Goal: Information Seeking & Learning: Learn about a topic

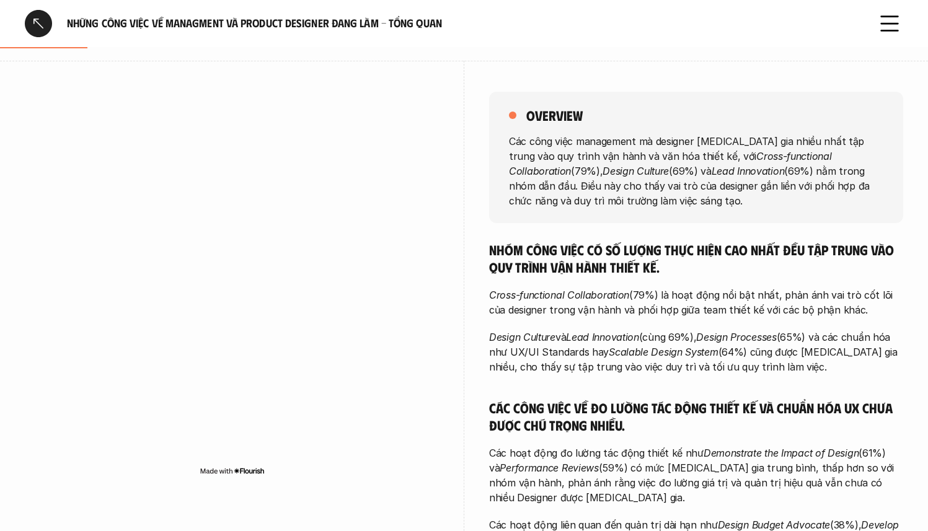
scroll to position [38, 0]
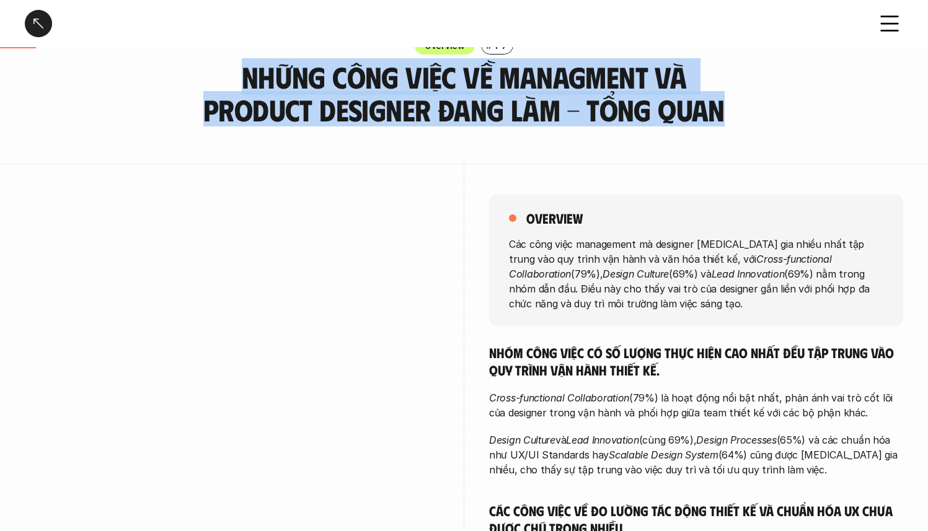
drag, startPoint x: 282, startPoint y: 79, endPoint x: 747, endPoint y: 125, distance: 466.6
click at [747, 125] on div "Overview # 1-7 Những công việc về Managment và Product Designer đang làm - Tổng…" at bounding box center [464, 82] width 928 height 90
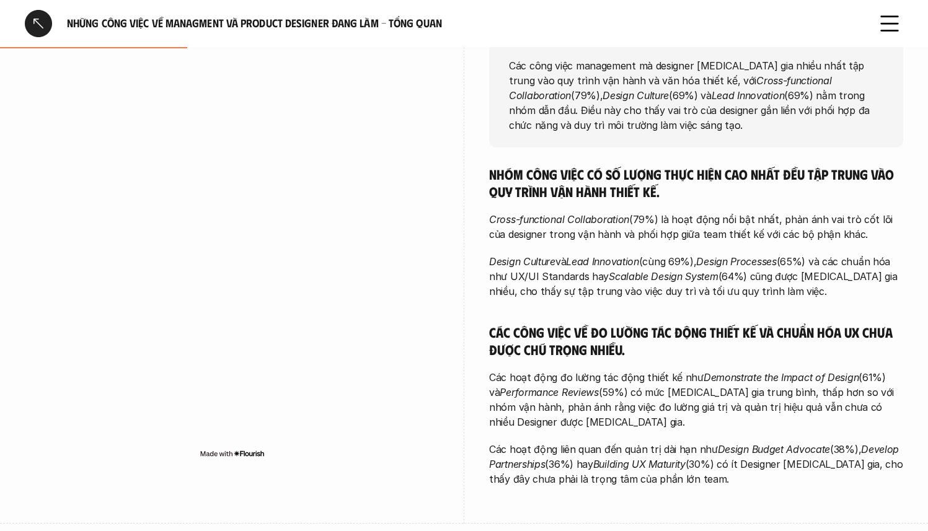
scroll to position [232, 0]
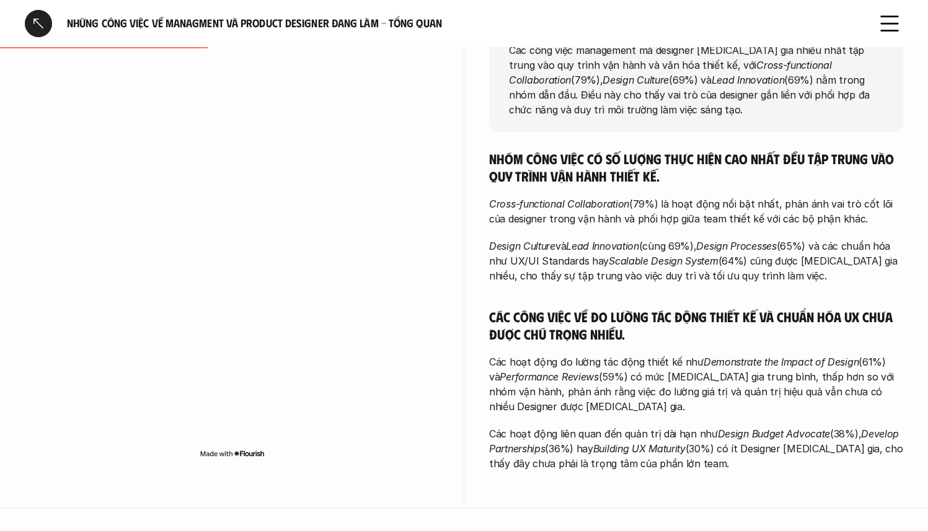
click at [634, 151] on h5 "Nhóm công việc có số lượng thực hiện cao nhất đều tập trung vào quy trình vận h…" at bounding box center [696, 167] width 414 height 34
click at [763, 192] on div "Nhóm công việc có số lượng thực hiện cao nhất đều tập trung vào quy trình vận h…" at bounding box center [696, 310] width 414 height 321
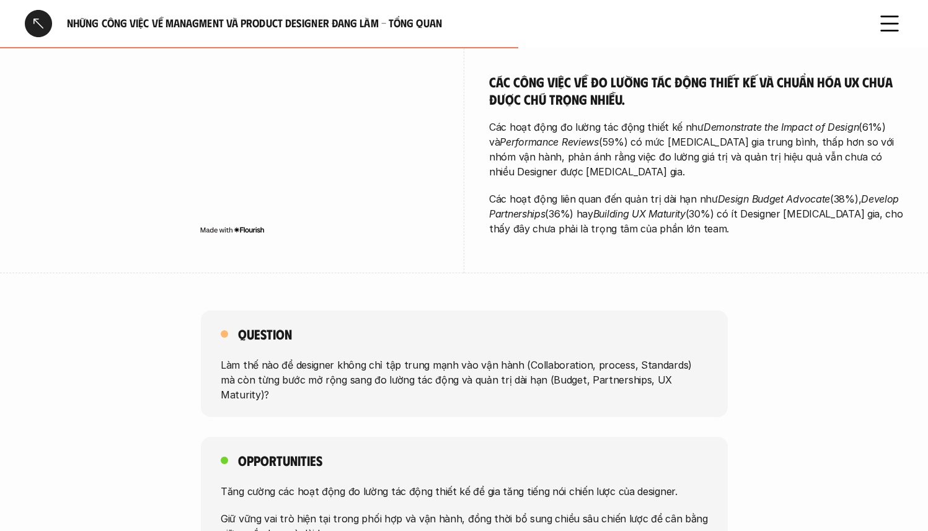
scroll to position [483, 0]
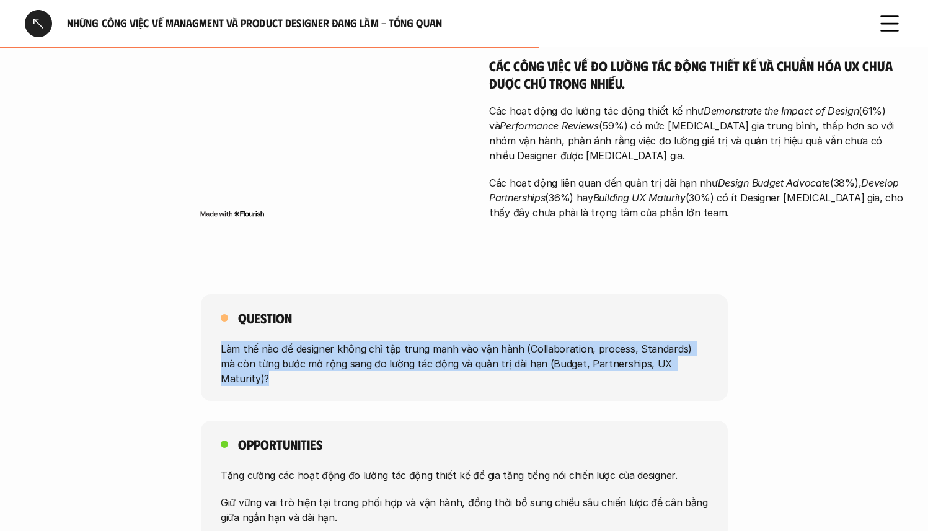
drag, startPoint x: 689, startPoint y: 363, endPoint x: 213, endPoint y: 351, distance: 476.4
click at [213, 351] on div "Question Làm thế nào để designer không chỉ tập trung mạnh vào vận hành (Collabo…" at bounding box center [464, 348] width 527 height 107
copy p "Làm thế nào để designer không chỉ tập trung mạnh vào vận hành (Collaboration, p…"
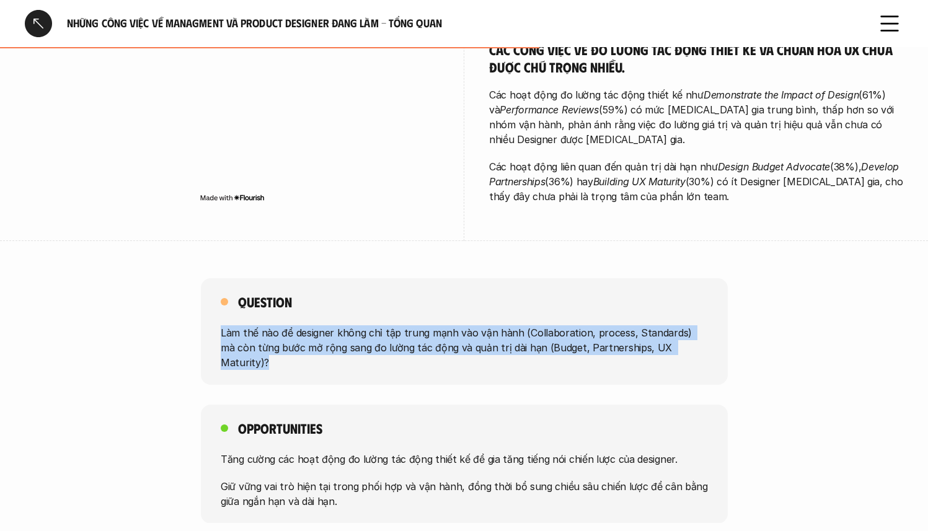
scroll to position [507, 0]
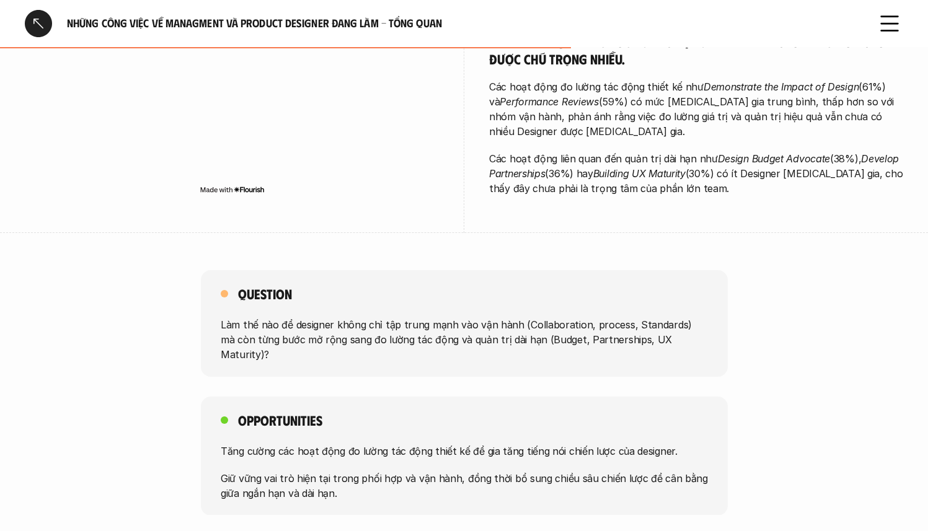
click at [304, 443] on p "Tăng cường các hoạt động đo lường tác động thiết kế để gia tăng tiếng nói chiến…" at bounding box center [464, 450] width 487 height 15
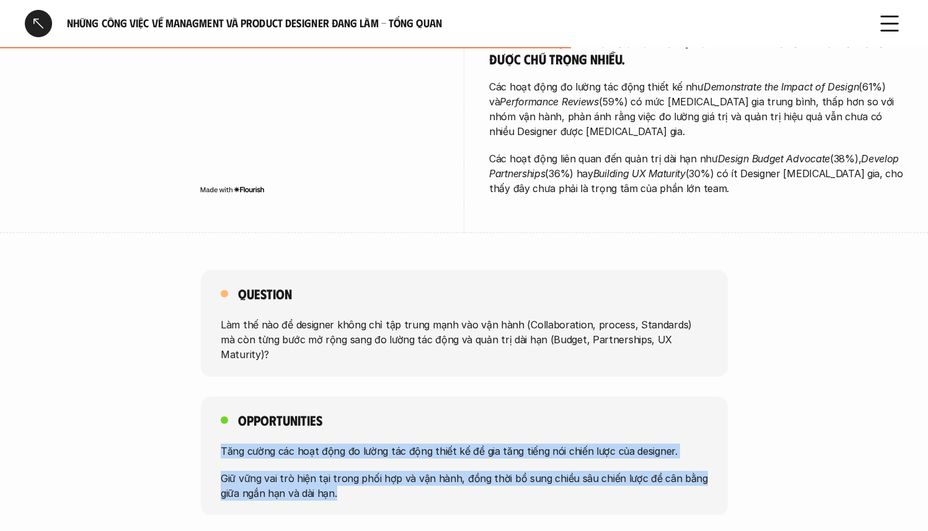
drag, startPoint x: 221, startPoint y: 437, endPoint x: 355, endPoint y: 475, distance: 139.8
click at [355, 475] on div "Tăng cường các hoạt động đo lường tác động thiết kế để gia tăng tiếng nói chiến…" at bounding box center [464, 471] width 487 height 57
copy div "Tăng cường các hoạt động đo lường tác động thiết kế để gia tăng tiếng nói chiến…"
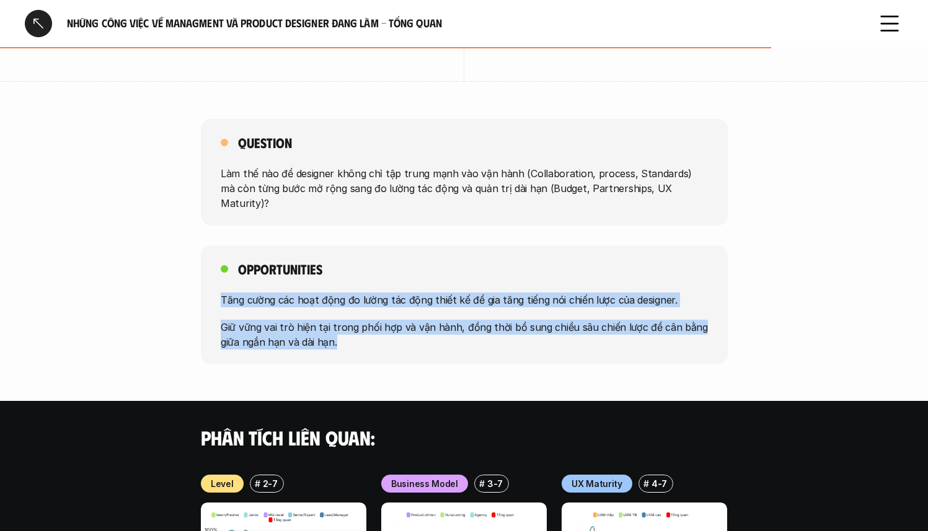
click at [590, 246] on div "Opportunities Tăng cường các hoạt động đo lường tác động thiết kế để gia tăng t…" at bounding box center [464, 305] width 527 height 119
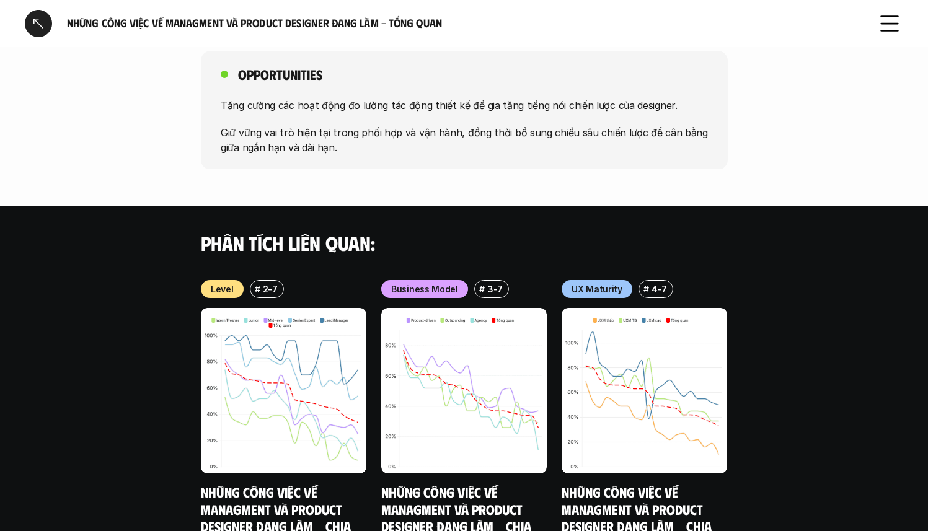
scroll to position [577, 0]
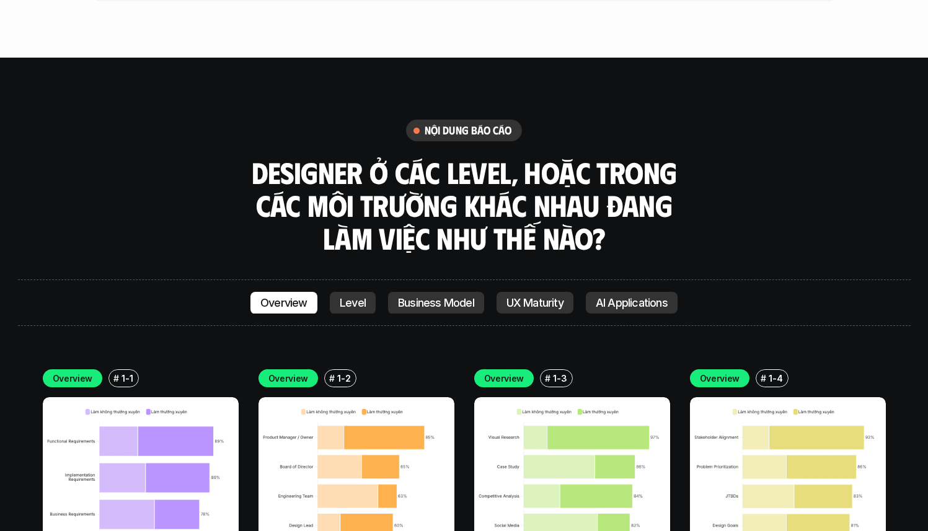
scroll to position [4189, 0]
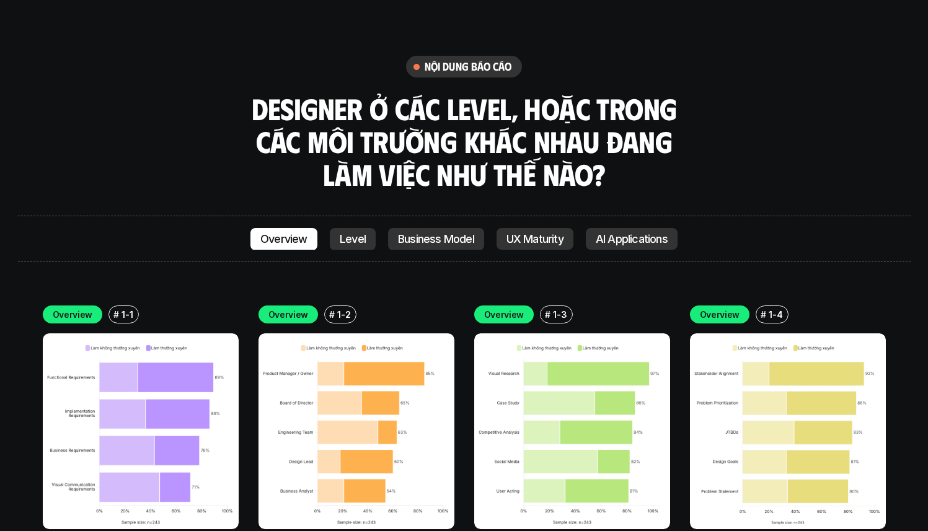
drag, startPoint x: 150, startPoint y: 309, endPoint x: 172, endPoint y: 308, distance: 21.8
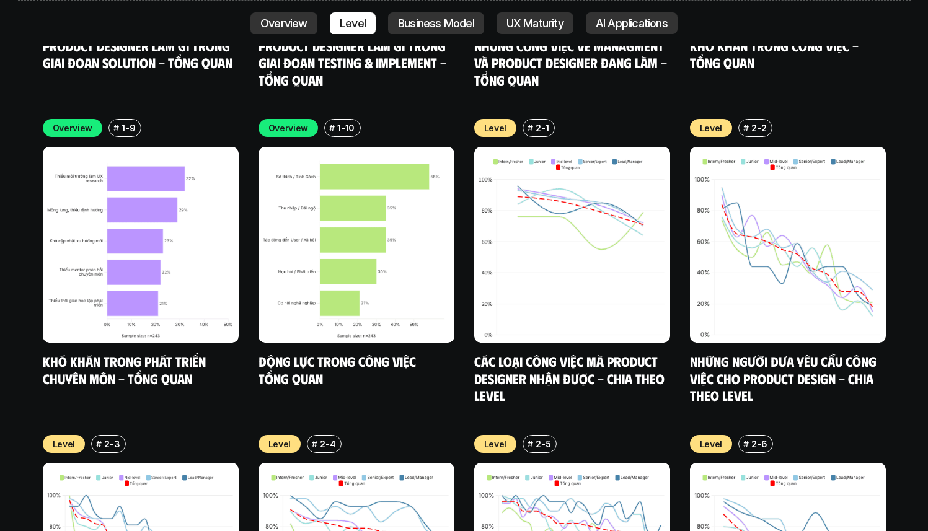
scroll to position [4944, 0]
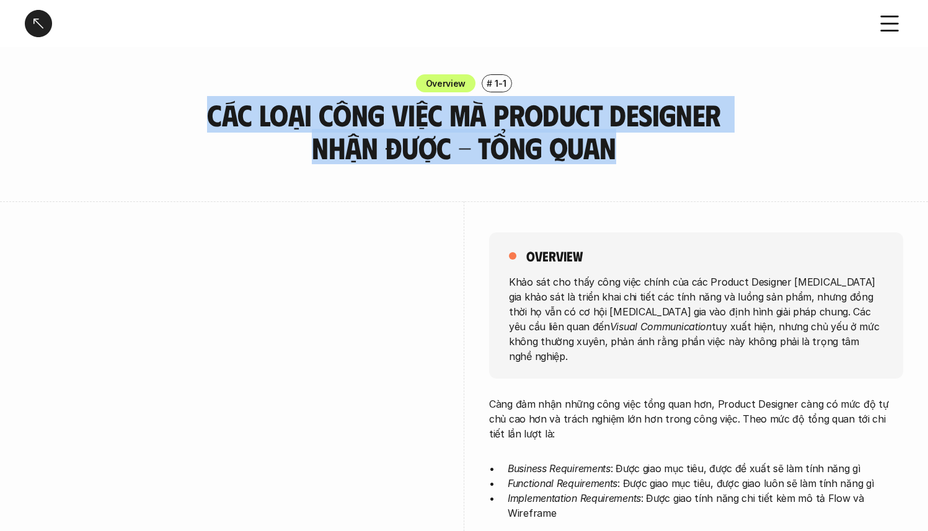
drag, startPoint x: 389, startPoint y: 117, endPoint x: 654, endPoint y: 154, distance: 268.0
click at [654, 154] on h3 "Các loại công việc mà Product Designer nhận được - Tổng quan" at bounding box center [464, 132] width 527 height 66
copy h3 "Các loại công việc mà Product Designer nhận được - Tổng quan"
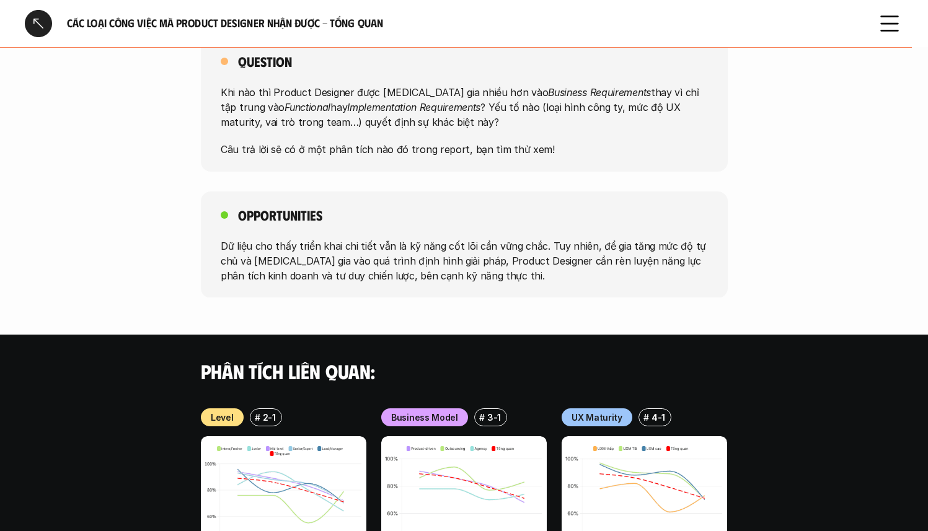
scroll to position [910, 0]
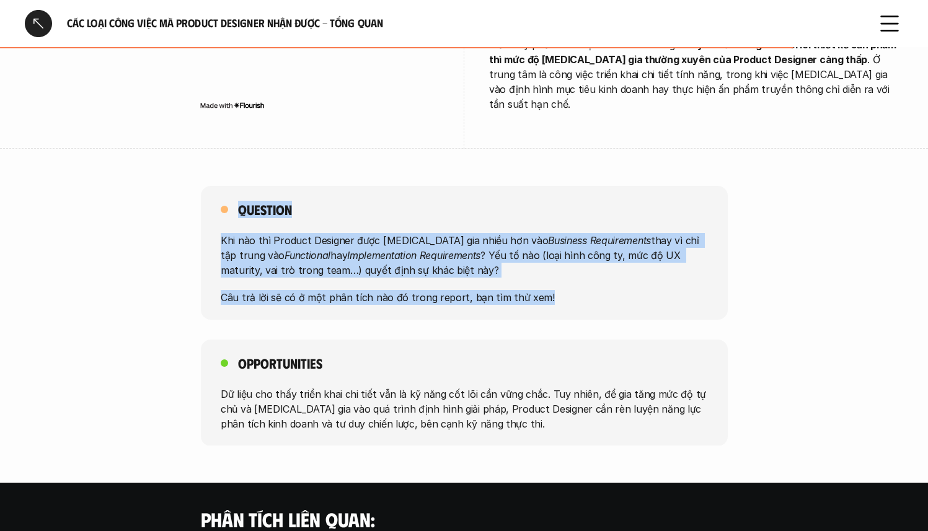
drag, startPoint x: 241, startPoint y: 161, endPoint x: 538, endPoint y: 249, distance: 310.6
click at [538, 249] on div "Question Khi nào thì Product Designer được tham gia nhiều hơn vào Business Requ…" at bounding box center [464, 253] width 527 height 134
copy div "Question Khi nào thì Product Designer được tham gia nhiều hơn vào Business Requ…"
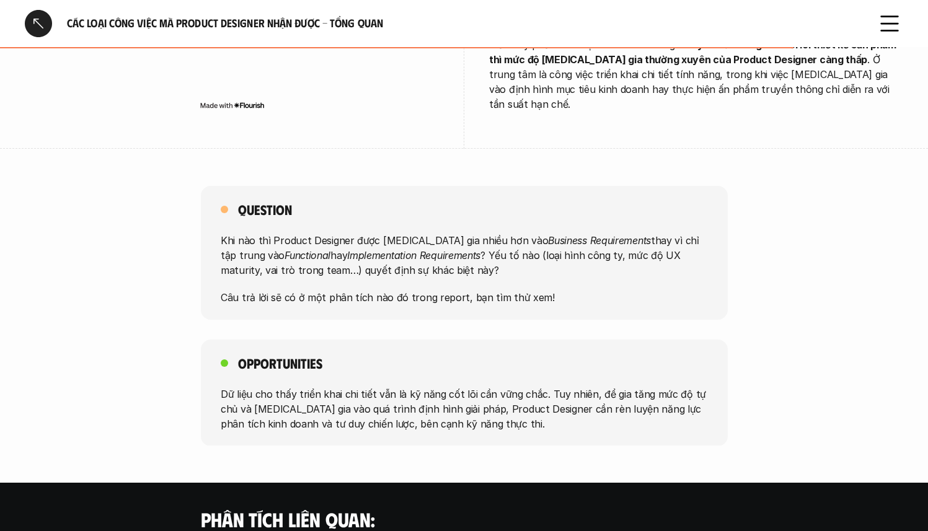
click at [428, 340] on div "Opportunities Dữ liệu cho thấy triển khai chi tiết vẫn là kỹ năng cốt lõi cần v…" at bounding box center [464, 393] width 527 height 107
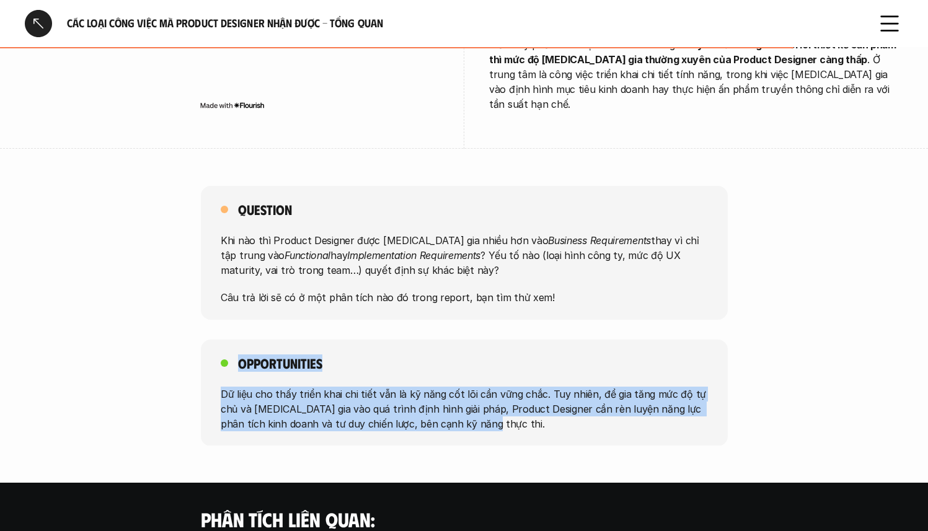
drag, startPoint x: 474, startPoint y: 378, endPoint x: 220, endPoint y: 322, distance: 260.9
click at [220, 340] on div "Opportunities Dữ liệu cho thấy triển khai chi tiết vẫn là kỹ năng cốt lõi cần v…" at bounding box center [464, 393] width 527 height 107
copy div "Opportunities Dữ liệu cho thấy triển khai chi tiết vẫn là kỹ năng cốt lõi cần v…"
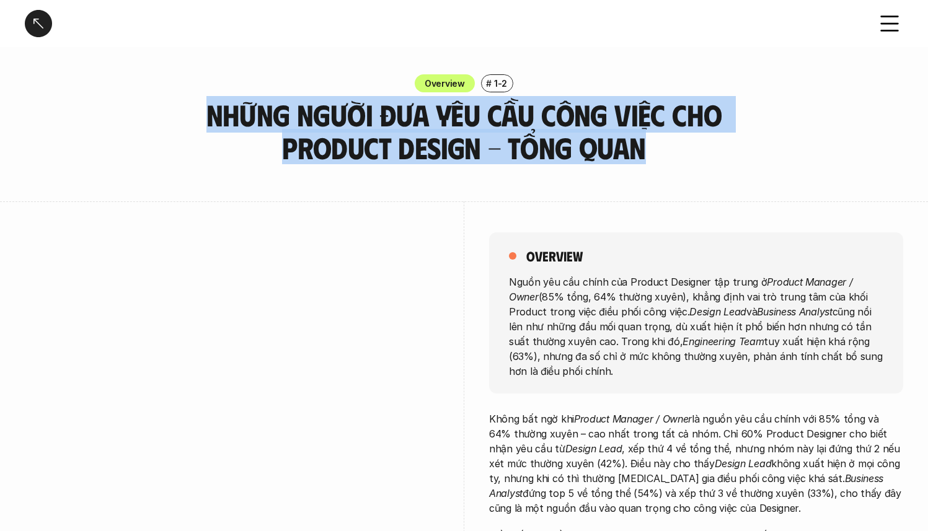
drag, startPoint x: 210, startPoint y: 115, endPoint x: 662, endPoint y: 158, distance: 454.7
click at [662, 158] on h3 "Những người đưa yêu cầu công việc cho Product Design - Tổng quan" at bounding box center [464, 132] width 527 height 66
copy h3 "Những người đưa yêu cầu công việc cho Product Design - Tổng quan"
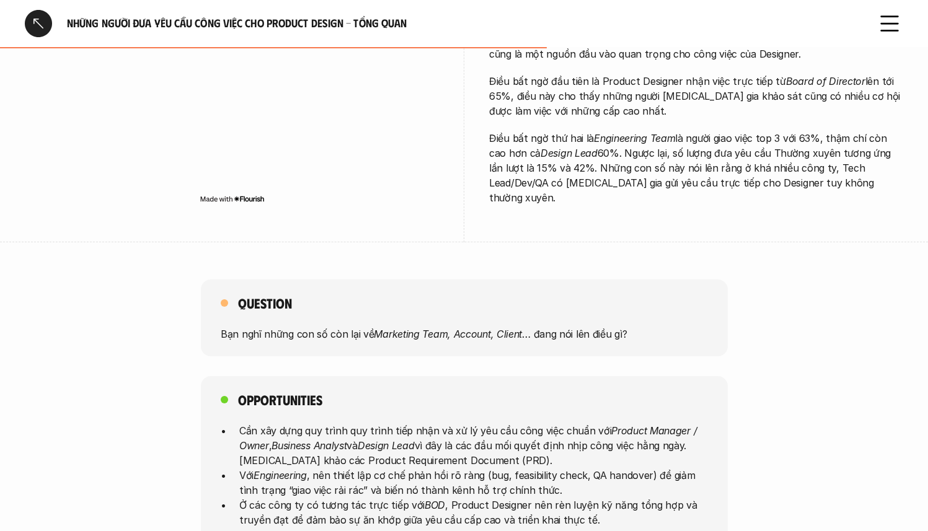
scroll to position [463, 0]
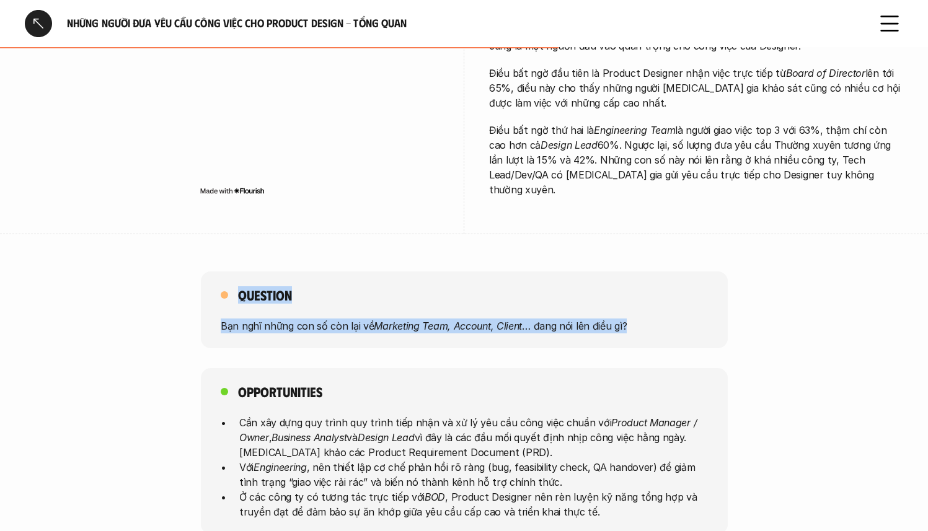
drag, startPoint x: 577, startPoint y: 306, endPoint x: 239, endPoint y: 273, distance: 339.5
click at [239, 273] on div "Question Bạn nghĩ những con số còn lại về Marketing Team, Account, Client … đan…" at bounding box center [464, 310] width 527 height 77
copy div "Question Bạn nghĩ những con số còn lại về Marketing Team, Account, Client … đan…"
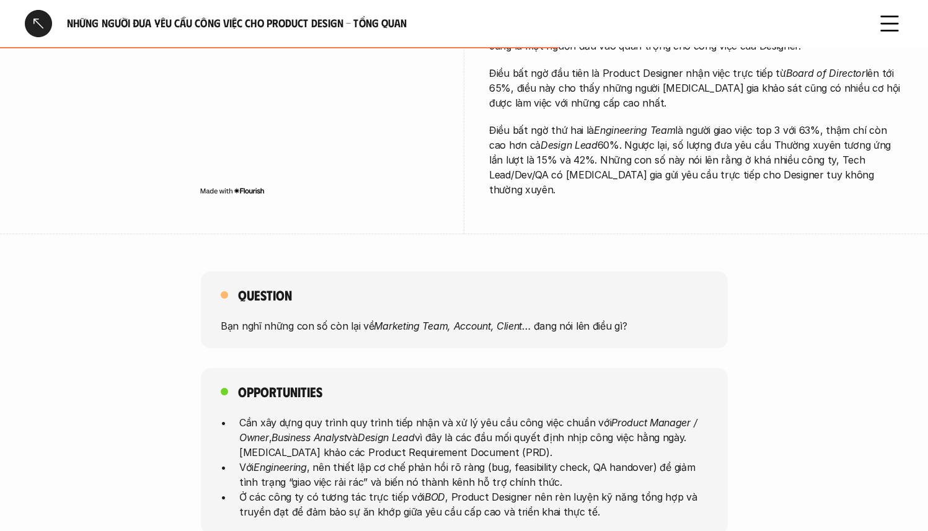
click at [415, 368] on div "Opportunities Cần xây dựng quy trình quy trình tiếp nhận và xử lý yêu cầu công …" at bounding box center [464, 451] width 527 height 166
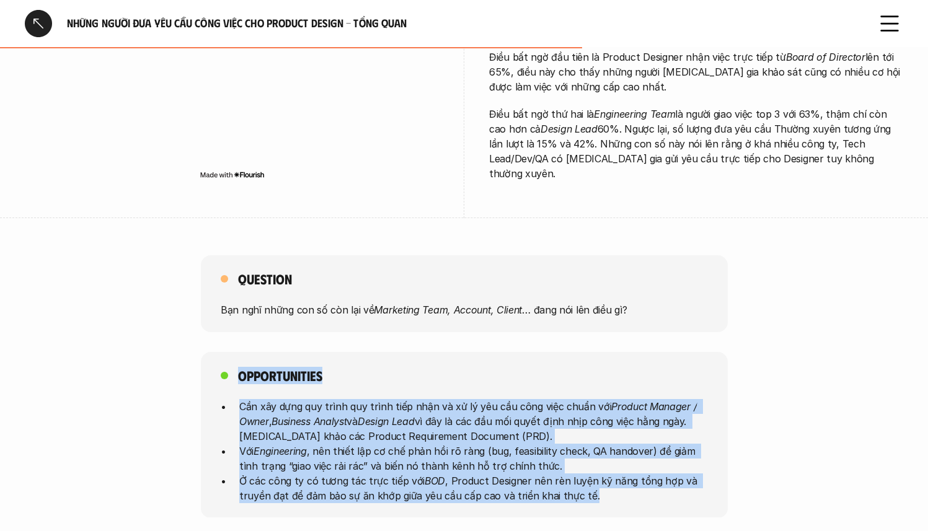
drag, startPoint x: 601, startPoint y: 487, endPoint x: 239, endPoint y: 362, distance: 382.6
click at [239, 362] on div "Opportunities Cần xây dựng quy trình quy trình tiếp nhận và xử lý yêu cầu công …" at bounding box center [464, 435] width 527 height 166
copy div "Opportunities Cần xây dựng quy trình quy trình tiếp nhận và xử lý yêu cầu công …"
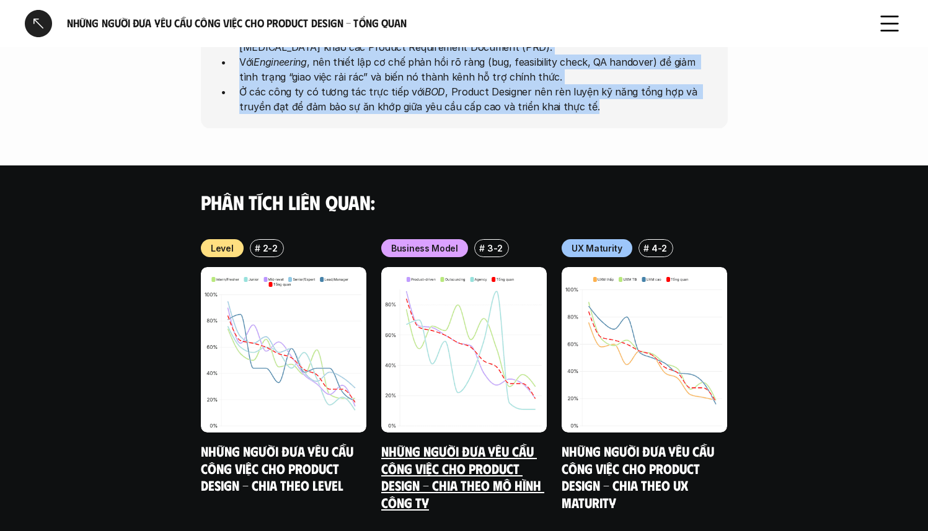
scroll to position [902, 0]
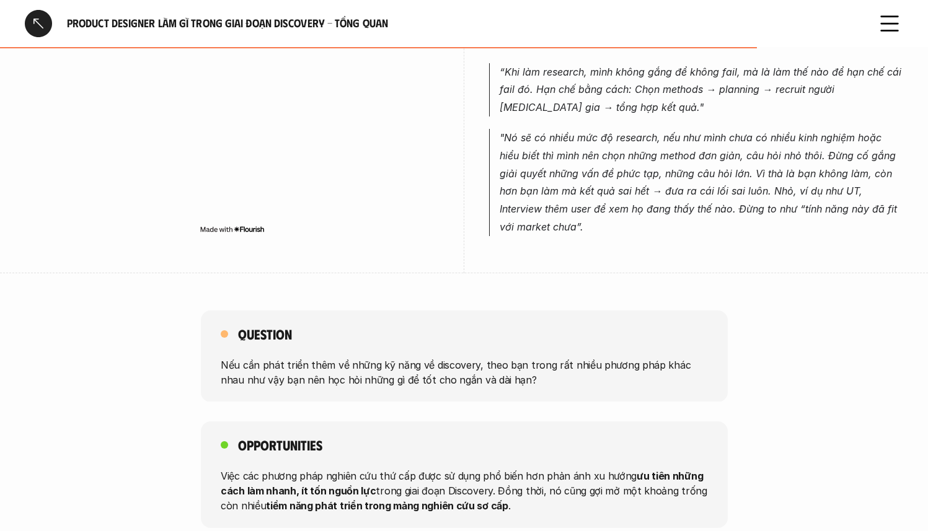
scroll to position [1237, 0]
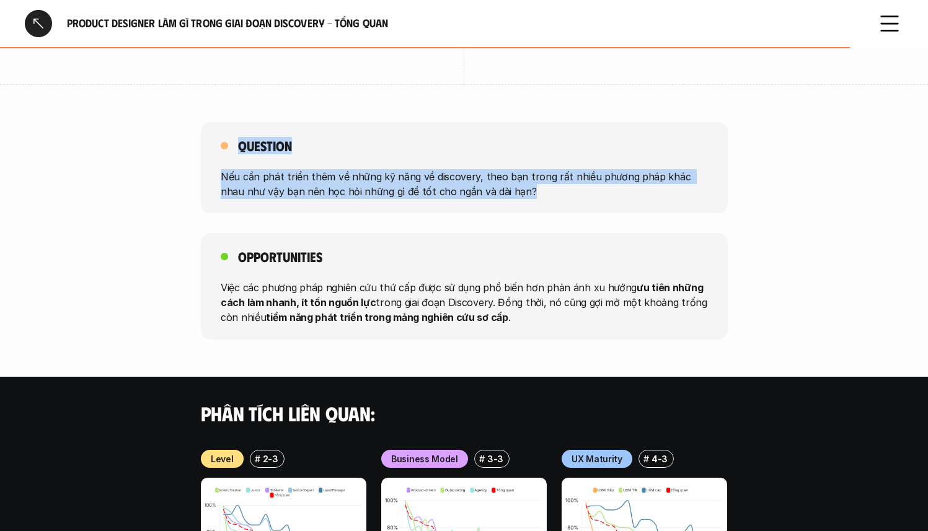
drag, startPoint x: 529, startPoint y: 185, endPoint x: 234, endPoint y: 129, distance: 299.9
click at [234, 129] on div "Question Nếu cần phát triển thêm về những kỹ năng về discovery, theo bạn trong …" at bounding box center [464, 168] width 527 height 92
copy div "Question Nếu cần phát triển thêm về những kỹ năng về discovery, theo bạn trong …"
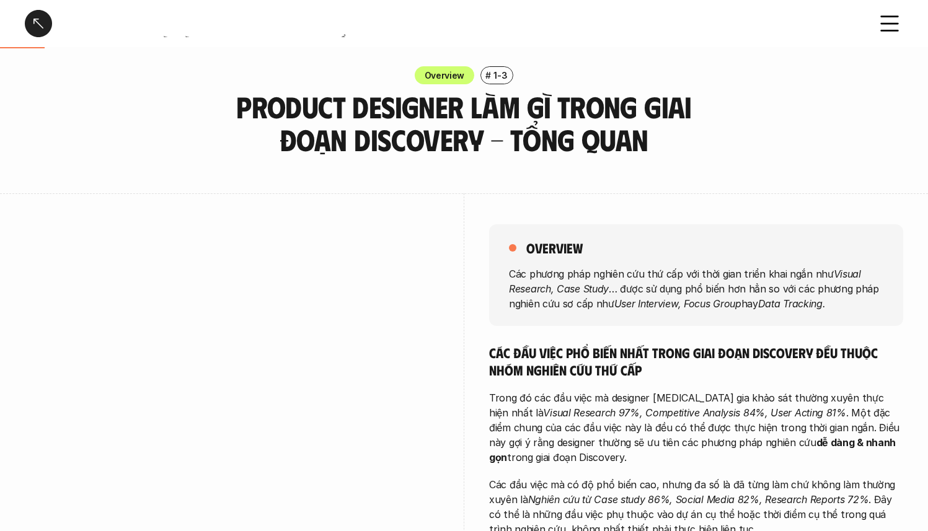
scroll to position [0, 0]
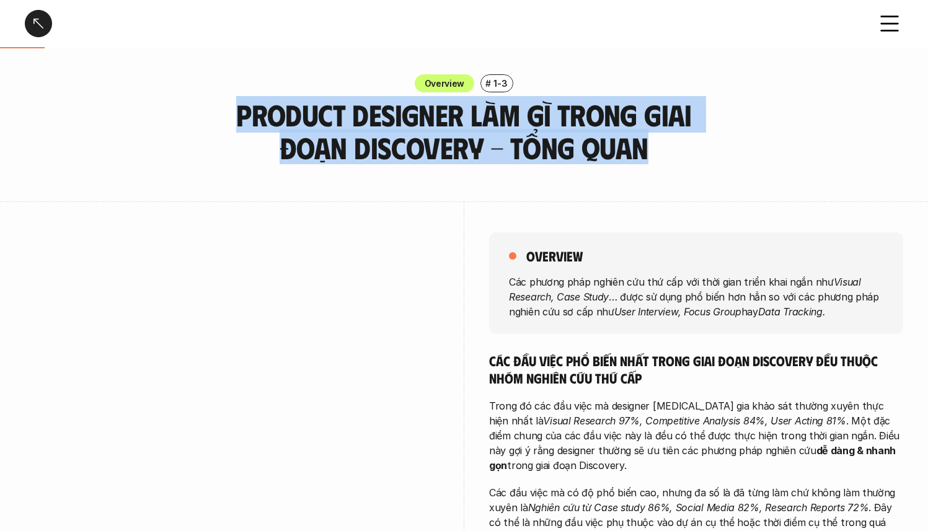
drag, startPoint x: 618, startPoint y: 146, endPoint x: 181, endPoint y: 112, distance: 438.4
click at [181, 112] on div "Overview # 1-3 Product Designer làm gì trong giai đoạn Discovery - Tổng quan" at bounding box center [464, 119] width 928 height 90
copy h3 "Product Designer làm gì trong giai đoạn Discovery - Tổng quan"
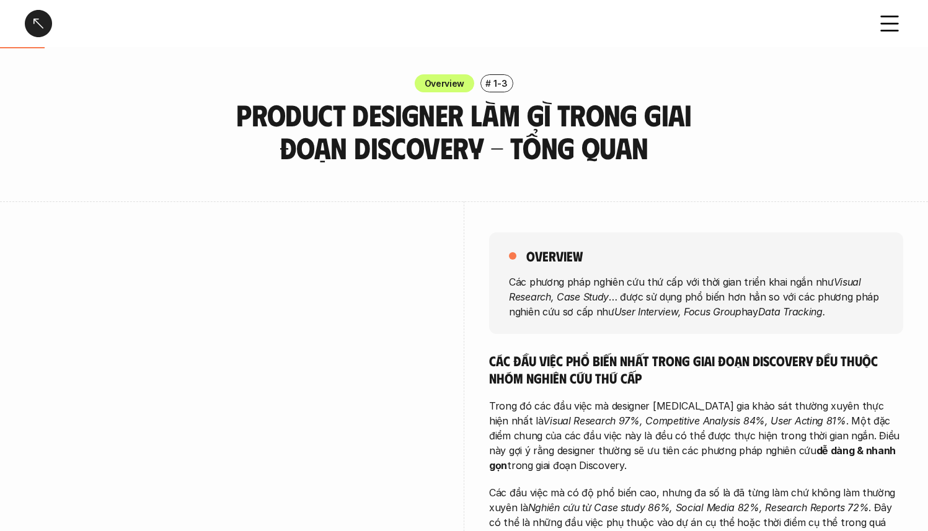
click at [662, 296] on p "Các phương pháp nghiên cứu thứ cấp với thời gian triển khai ngắn như Visual Res…" at bounding box center [696, 296] width 375 height 45
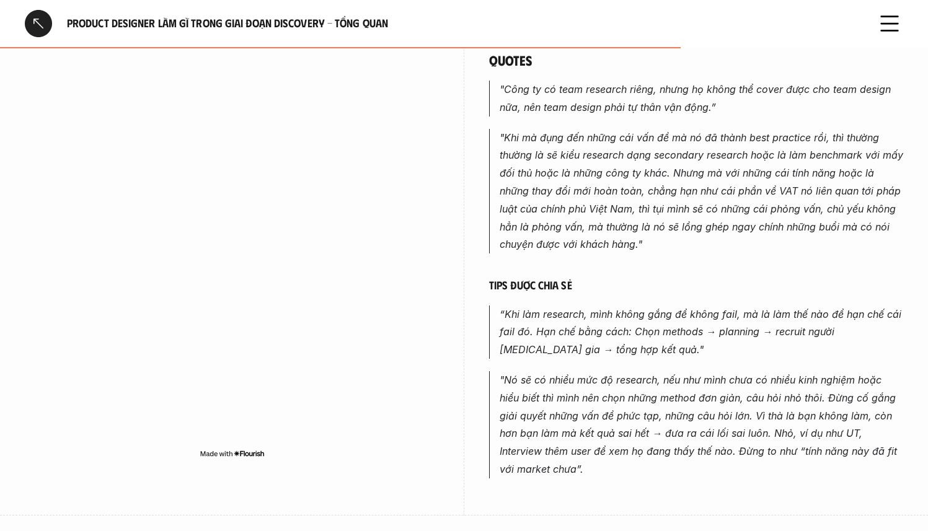
scroll to position [1133, 0]
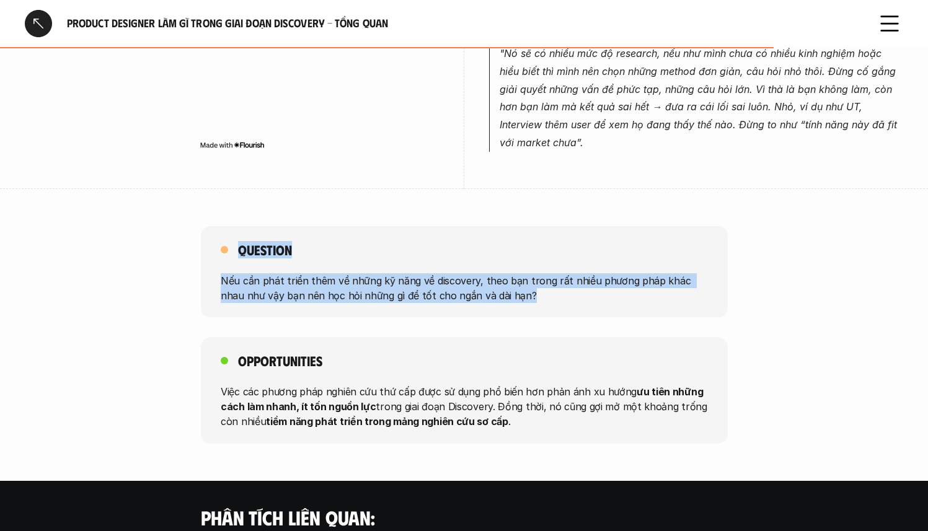
drag, startPoint x: 514, startPoint y: 283, endPoint x: 177, endPoint y: 233, distance: 340.9
click at [177, 233] on div "Question Nếu cần phát triển thêm về những kỹ năng về discovery, theo bạn trong …" at bounding box center [464, 272] width 928 height 92
copy div "Question Nếu cần phát triển thêm về những kỹ năng về discovery, theo bạn trong …"
click at [329, 232] on div "Question Nếu cần phát triển thêm về những kỹ năng về discovery, theo bạn trong …" at bounding box center [464, 272] width 527 height 92
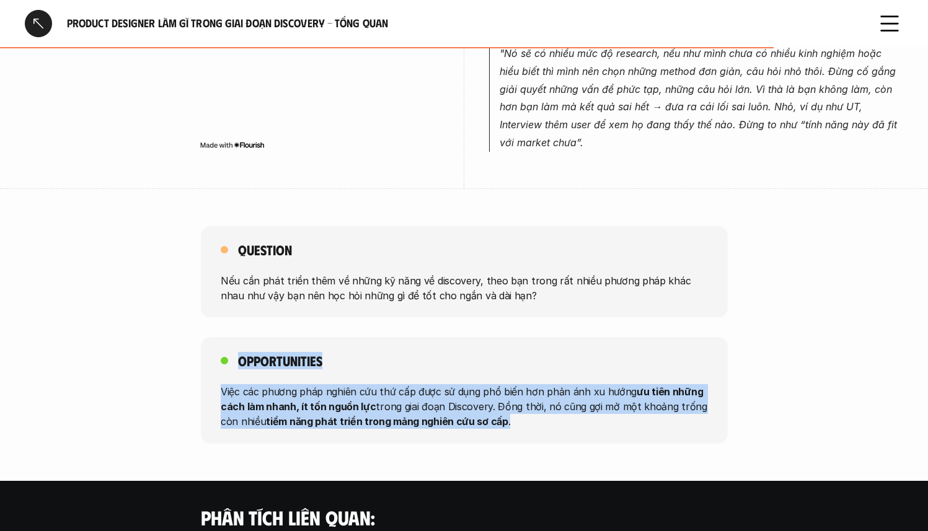
drag, startPoint x: 239, startPoint y: 349, endPoint x: 535, endPoint y: 417, distance: 303.5
click at [535, 417] on div "Opportunities Việc các phương pháp nghiên cứu thứ cấp được sử dụng phổ biến hơn…" at bounding box center [464, 390] width 527 height 107
copy div "Opportunities Việc các phương pháp nghiên cứu thứ cấp được sử dụng phổ biến hơn…"
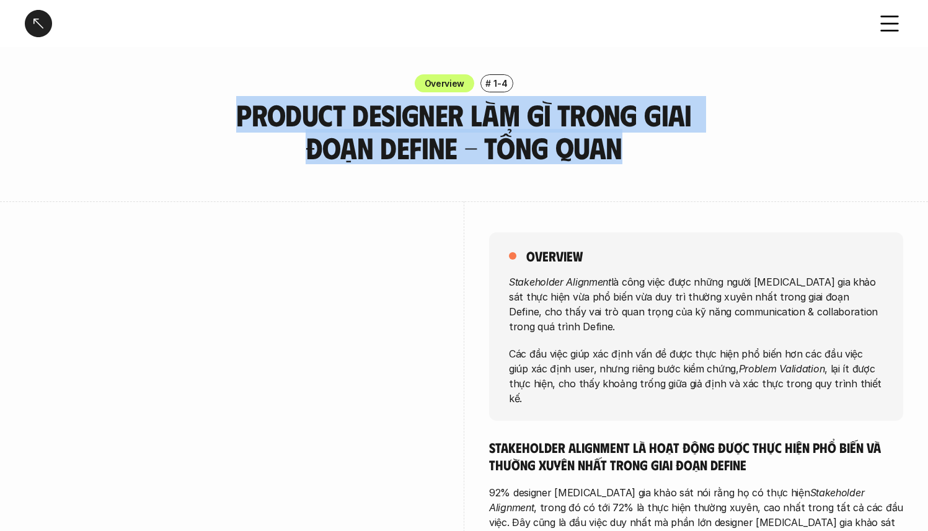
drag, startPoint x: 203, startPoint y: 112, endPoint x: 598, endPoint y: 156, distance: 397.4
click at [598, 156] on h3 "Product Designer làm gì trong giai đoạn Define - Tổng quan" at bounding box center [464, 132] width 527 height 66
copy h3 "Product Designer làm gì trong giai đoạn Define - Tổng quan"
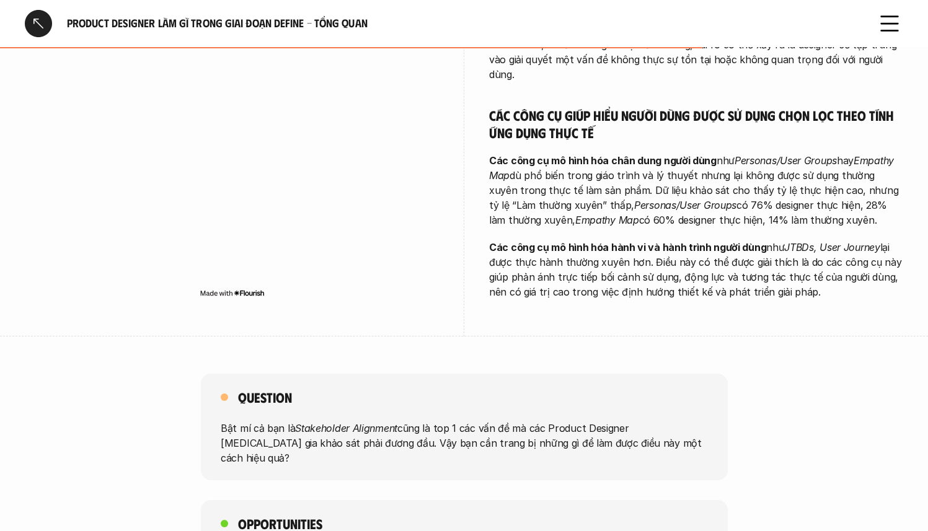
scroll to position [1099, 0]
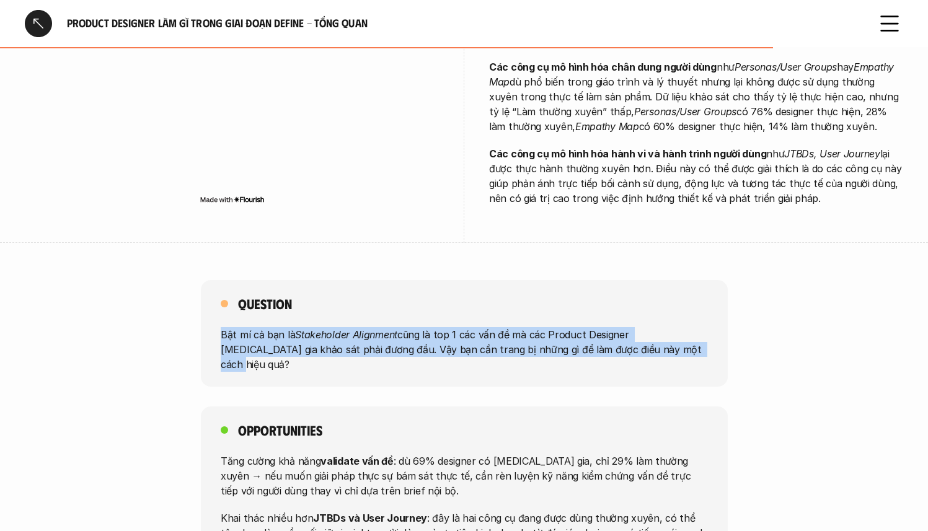
drag, startPoint x: 220, startPoint y: 258, endPoint x: 639, endPoint y: 270, distance: 419.3
click at [639, 327] on p "Bật mí cả bạn là Stakeholder Alignment cũng là top 1 các vấn đề mà các Product …" at bounding box center [464, 349] width 487 height 45
copy p "Bật mí cả bạn là Stakeholder Alignment cũng là top 1 các vấn đề mà các Product …"
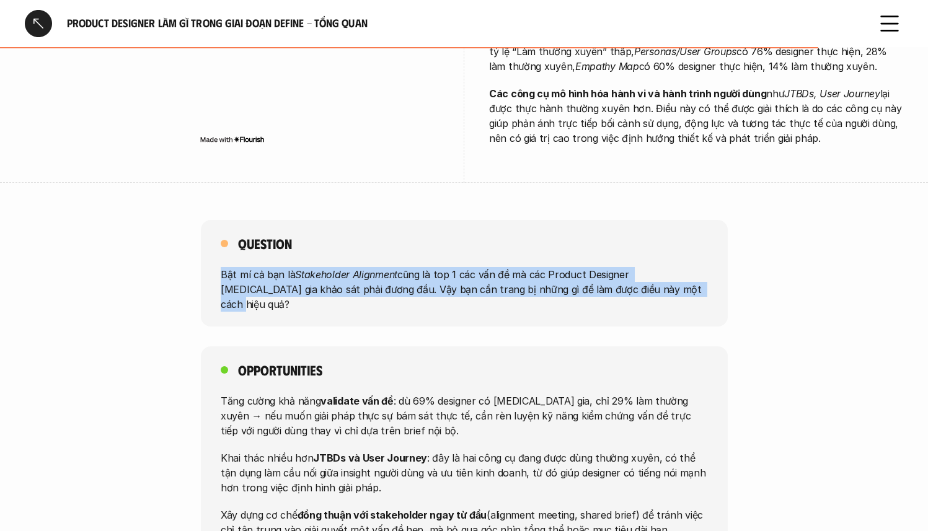
drag, startPoint x: 665, startPoint y: 440, endPoint x: 220, endPoint y: 313, distance: 463.2
click at [221, 393] on div "Tăng cường khả năng validate vấn đề : dù 69% designer có tham gia, chỉ 29% làm …" at bounding box center [464, 465] width 487 height 144
copy div "Tăng cường khả năng validate vấn đề : dù 69% designer có tham gia, chỉ 29% làm …"
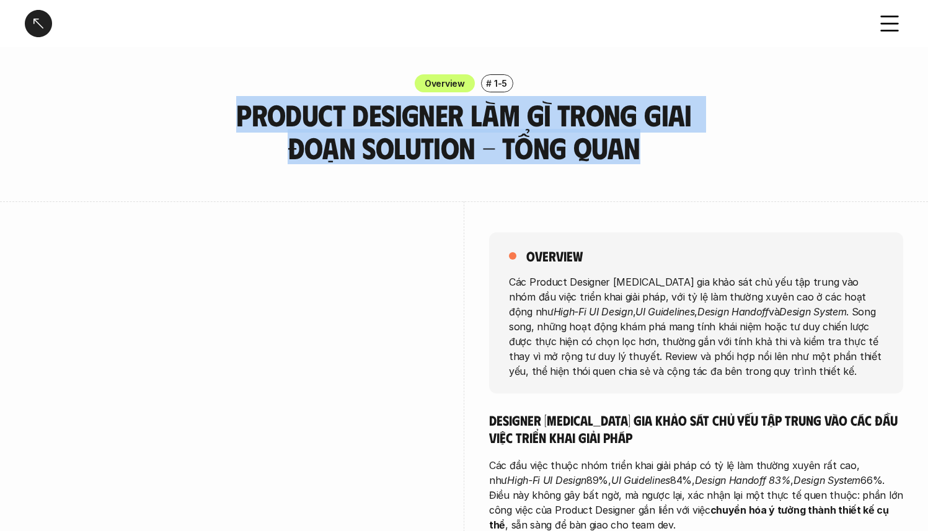
drag, startPoint x: 205, startPoint y: 115, endPoint x: 635, endPoint y: 150, distance: 431.8
click at [635, 150] on h3 "Product Designer làm gì trong giai đoạn Solution - Tổng quan" at bounding box center [464, 132] width 527 height 66
copy h3 "Product Designer làm gì trong giai đoạn Solution - Tổng quan"
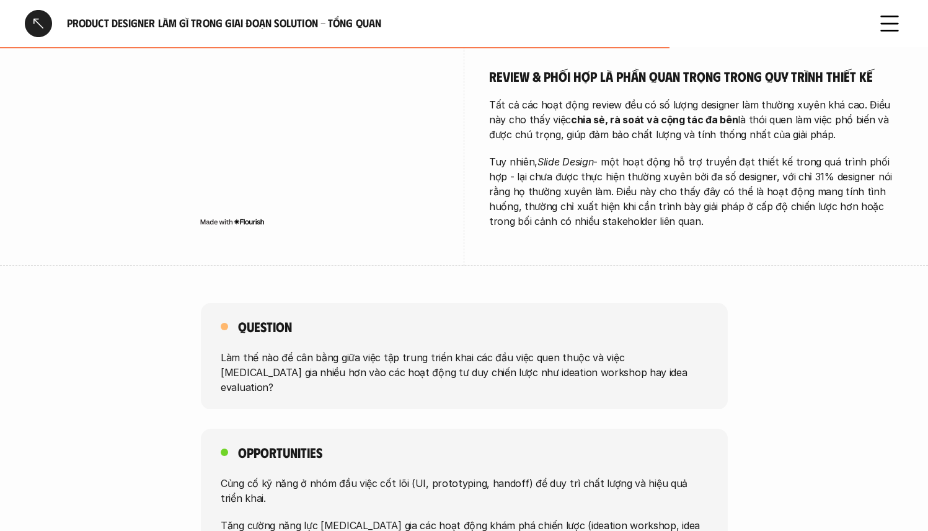
scroll to position [1035, 0]
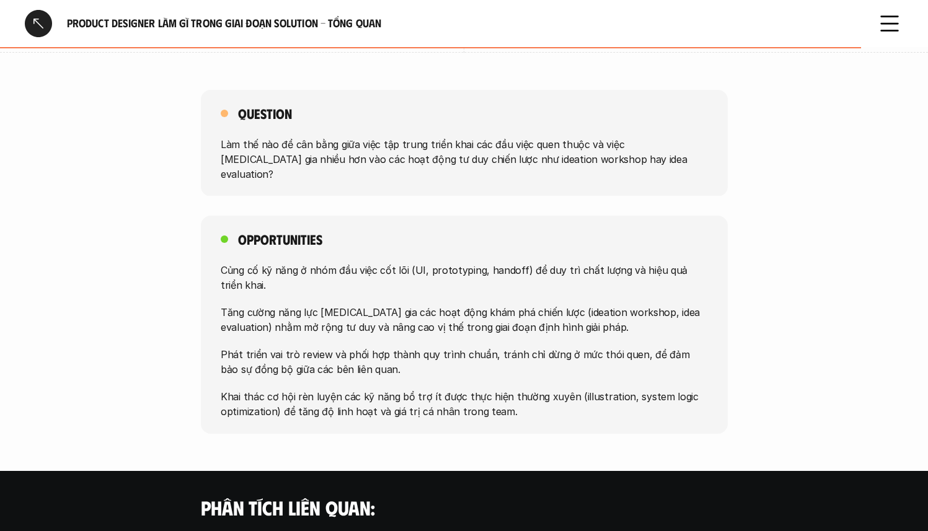
click at [449, 263] on p "Củng cố kỹ năng ở nhóm đầu việc cốt lõi (UI, prototyping, handoff) để duy trì c…" at bounding box center [464, 278] width 487 height 30
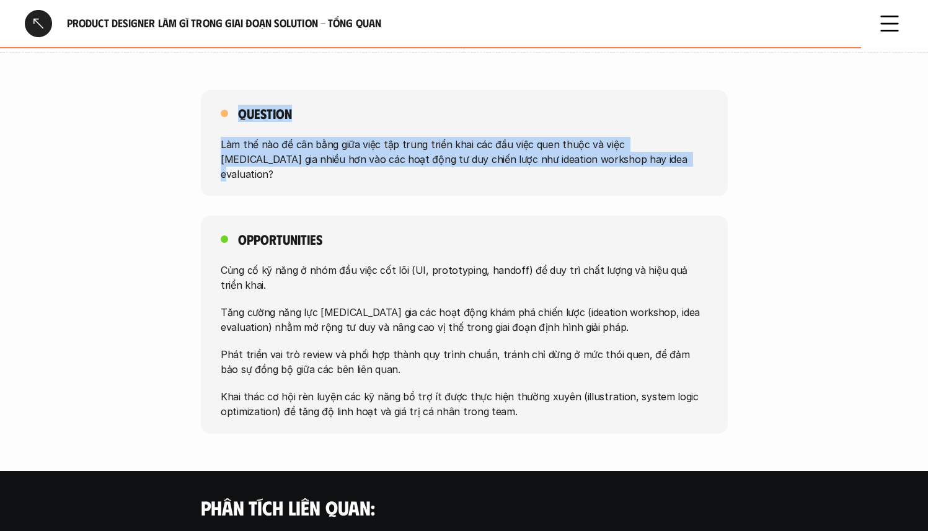
drag, startPoint x: 590, startPoint y: 141, endPoint x: 235, endPoint y: 96, distance: 358.1
click at [235, 96] on div "Question Làm thế nào để cân bằng giữa việc tập trung triển khai các đầu việc qu…" at bounding box center [464, 143] width 527 height 107
copy div "Question Làm thế nào để cân bằng giữa việc tập trung triển khai các đầu việc qu…"
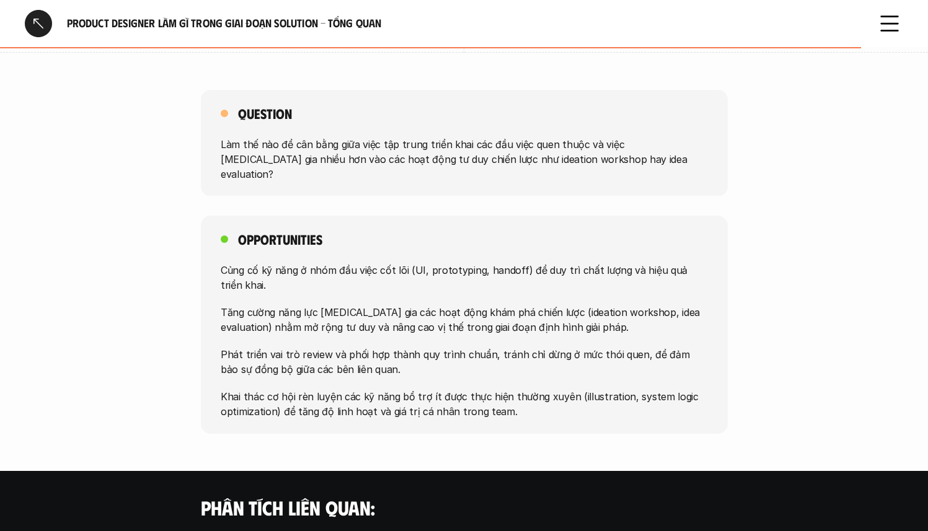
click at [365, 227] on div "Opportunities Củng cố kỹ năng ở nhóm đầu việc cốt lõi (UI, prototyping, handoff…" at bounding box center [464, 325] width 527 height 218
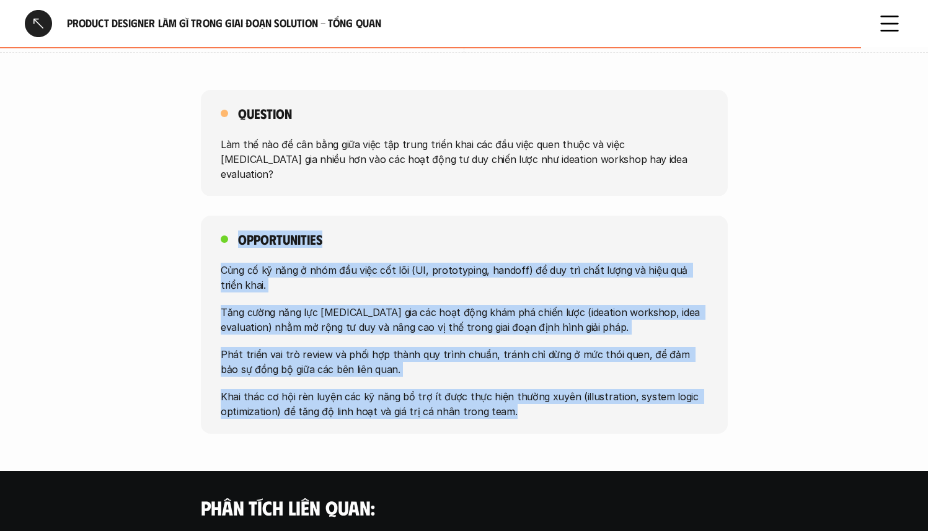
drag, startPoint x: 274, startPoint y: 223, endPoint x: 541, endPoint y: 390, distance: 315.4
click at [541, 390] on div "Opportunities Củng cố kỹ năng ở nhóm đầu việc cốt lõi (UI, prototyping, handoff…" at bounding box center [464, 325] width 527 height 218
copy div "Opportunities Củng cố kỹ năng ở nhóm đầu việc cốt lõi (UI, prototyping, handoff…"
click at [357, 310] on div "Củng cố kỹ năng ở nhóm đầu việc cốt lõi (UI, prototyping, handoff) để duy trì c…" at bounding box center [464, 341] width 487 height 156
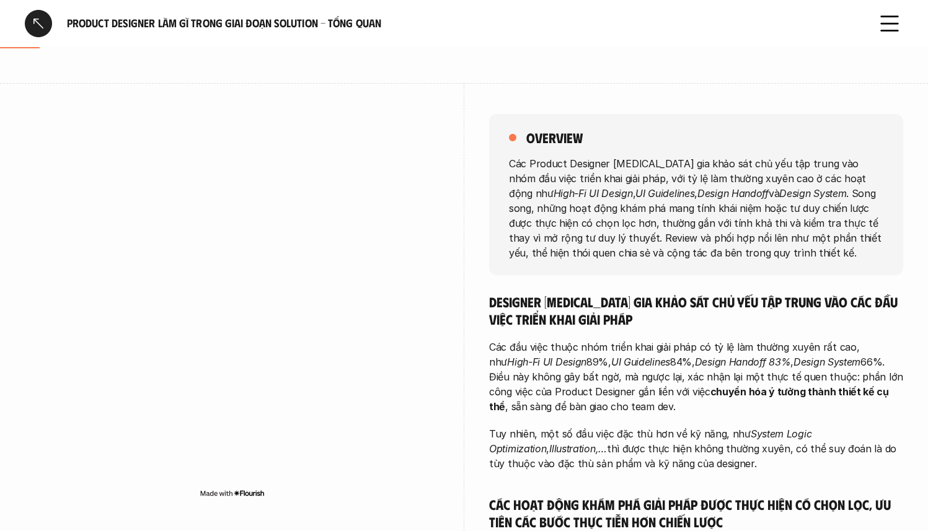
scroll to position [0, 0]
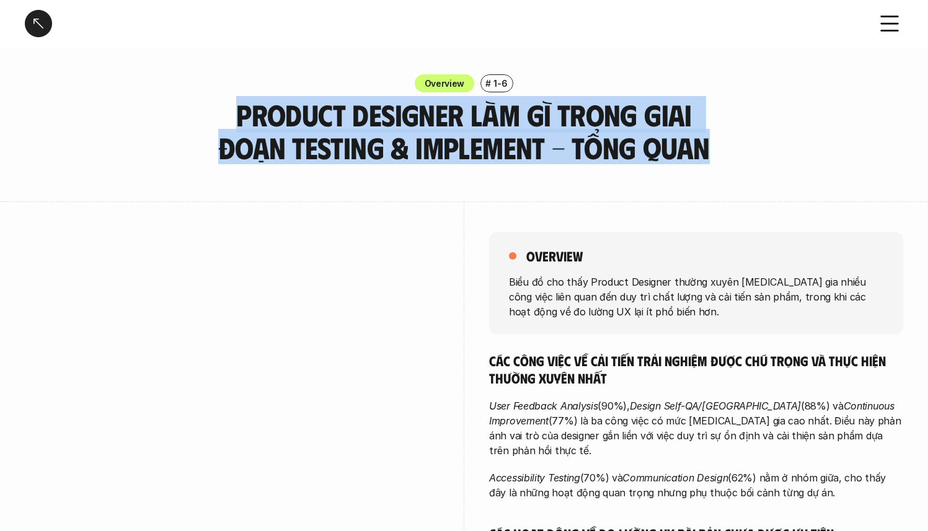
drag, startPoint x: 202, startPoint y: 113, endPoint x: 683, endPoint y: 159, distance: 482.7
click at [683, 159] on h3 "Product Designer làm gì trong giai đoạn Testing & Implement - Tổng quan" at bounding box center [464, 132] width 527 height 66
copy h3 "Product Designer làm gì trong giai đoạn Testing & Implement - Tổng quan"
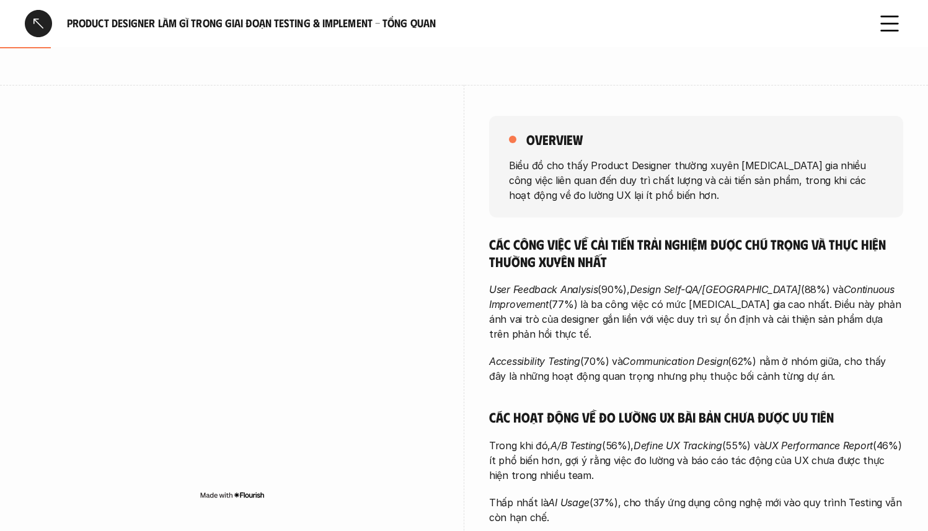
click at [587, 289] on em "User Feedback Analysis" at bounding box center [543, 289] width 109 height 12
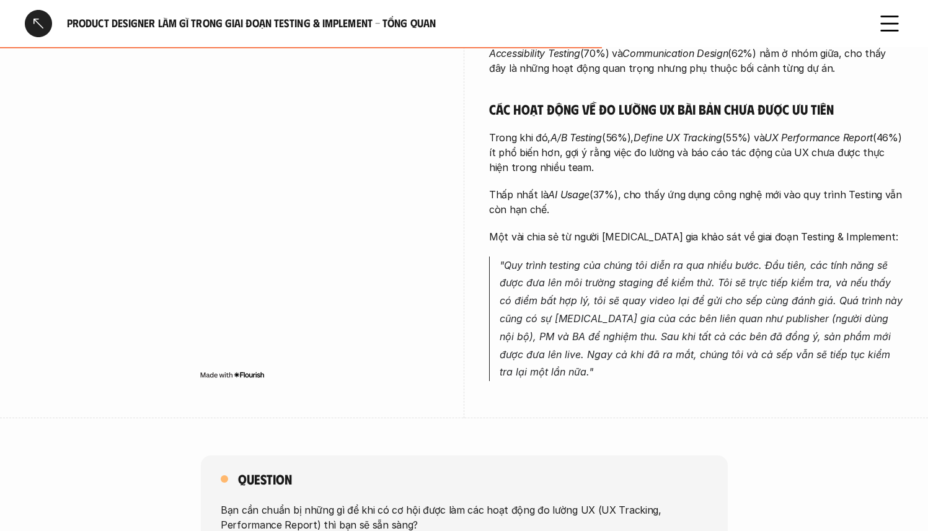
scroll to position [640, 0]
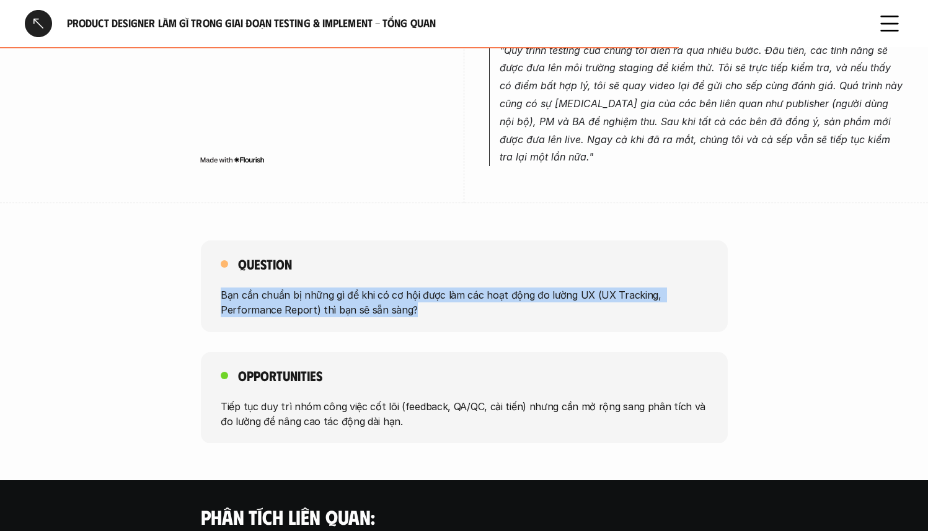
drag, startPoint x: 223, startPoint y: 260, endPoint x: 409, endPoint y: 283, distance: 187.4
click at [409, 288] on p "Bạn cần chuẩn bị những gì để khi có cơ hội được làm các hoạt động đo lường UX (…" at bounding box center [464, 303] width 487 height 30
copy p "Bạn cần chuẩn bị những gì để khi có cơ hội được làm các hoạt động đo lường UX (…"
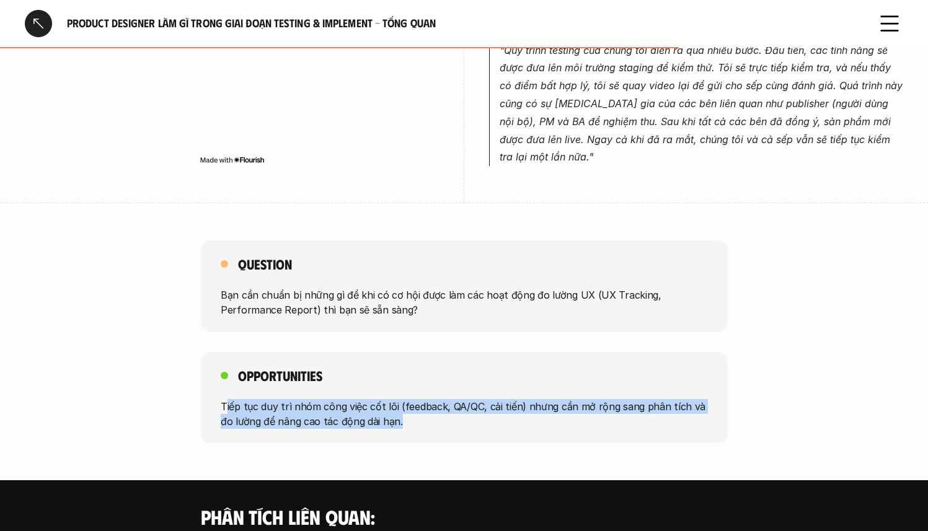
drag, startPoint x: 224, startPoint y: 376, endPoint x: 388, endPoint y: 393, distance: 164.0
click at [388, 399] on p "Tiếp tục duy trì nhóm công việc cốt lõi (feedback, QA/QC, cải tiến) nhưng cần m…" at bounding box center [464, 414] width 487 height 30
drag, startPoint x: 389, startPoint y: 389, endPoint x: 221, endPoint y: 368, distance: 170.1
click at [221, 399] on p "Tiếp tục duy trì nhóm công việc cốt lõi (feedback, QA/QC, cải tiến) nhưng cần m…" at bounding box center [464, 414] width 487 height 30
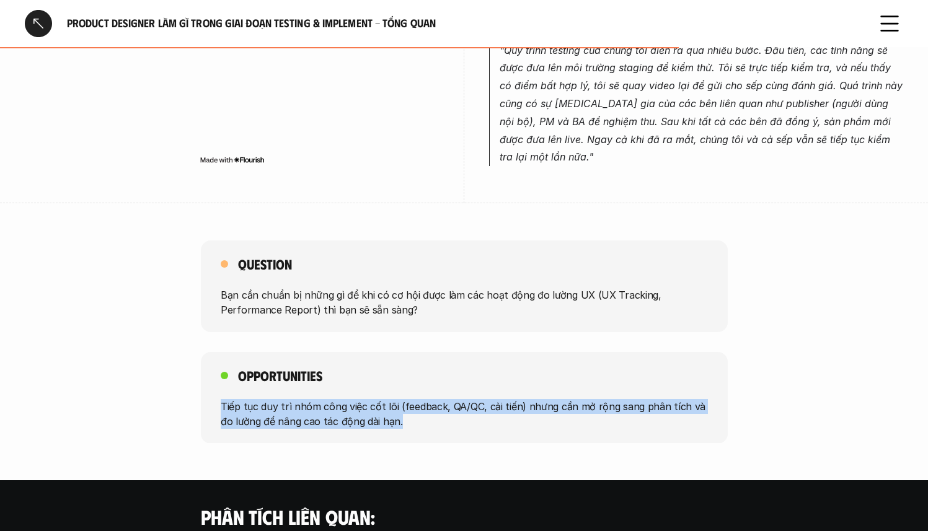
copy p "Tiếp tục duy trì nhóm công việc cốt lõi (feedback, QA/QC, cải tiến) nhưng cần m…"
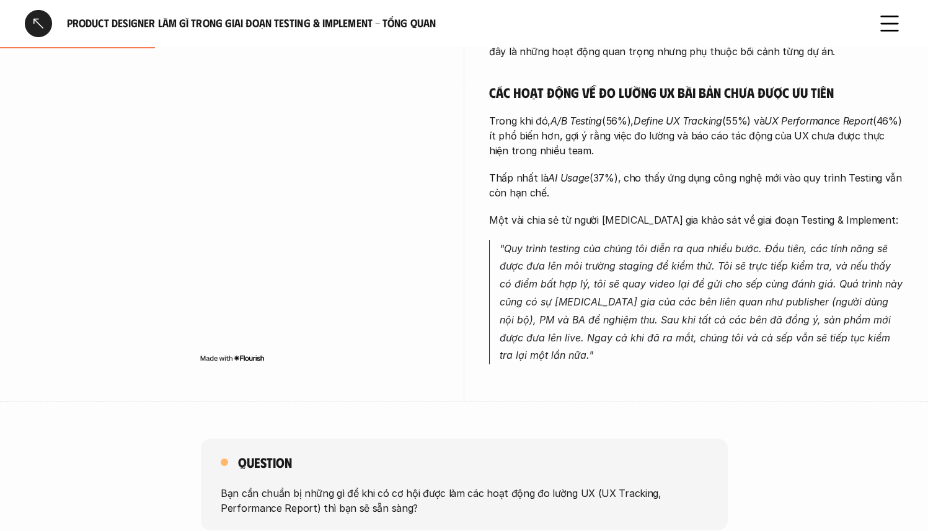
scroll to position [140, 0]
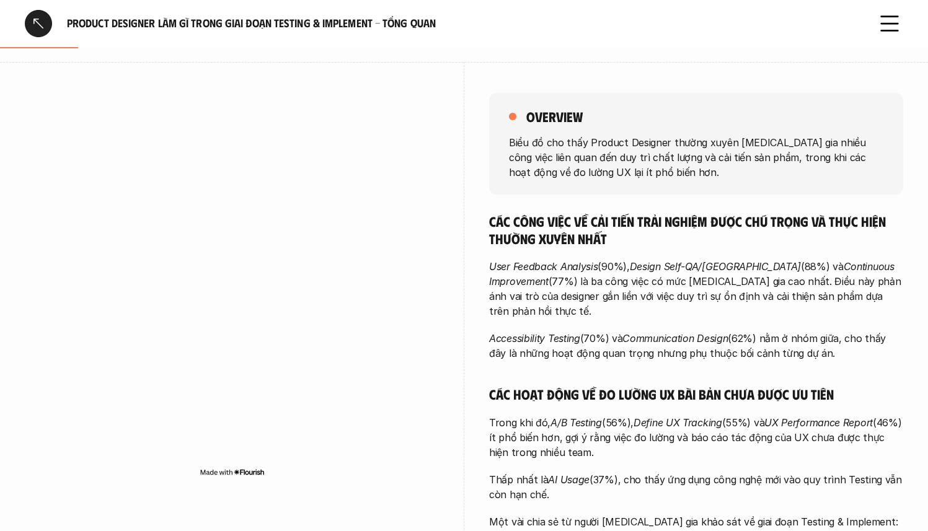
click at [521, 202] on div "overview Biểu đồ cho thấy Product Designer thường xuyên tham gia nhiều công việ…" at bounding box center [696, 383] width 414 height 642
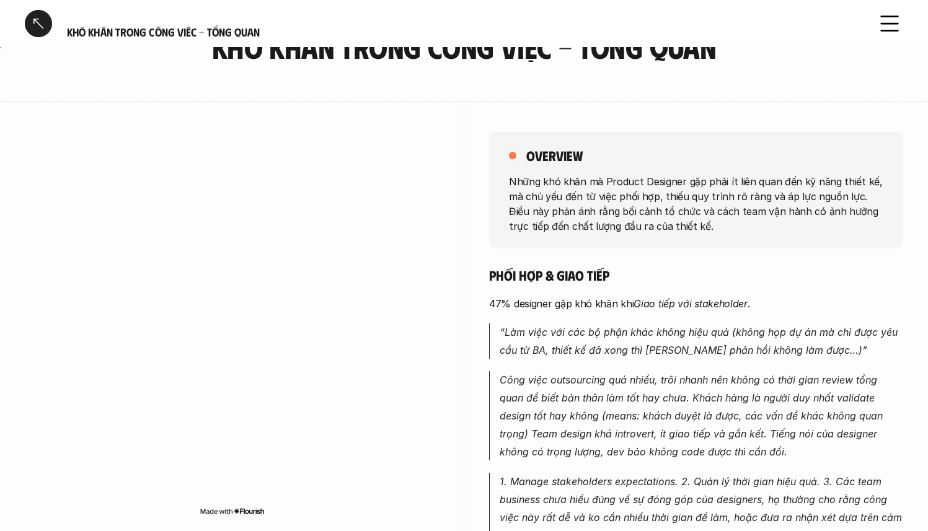
scroll to position [42, 0]
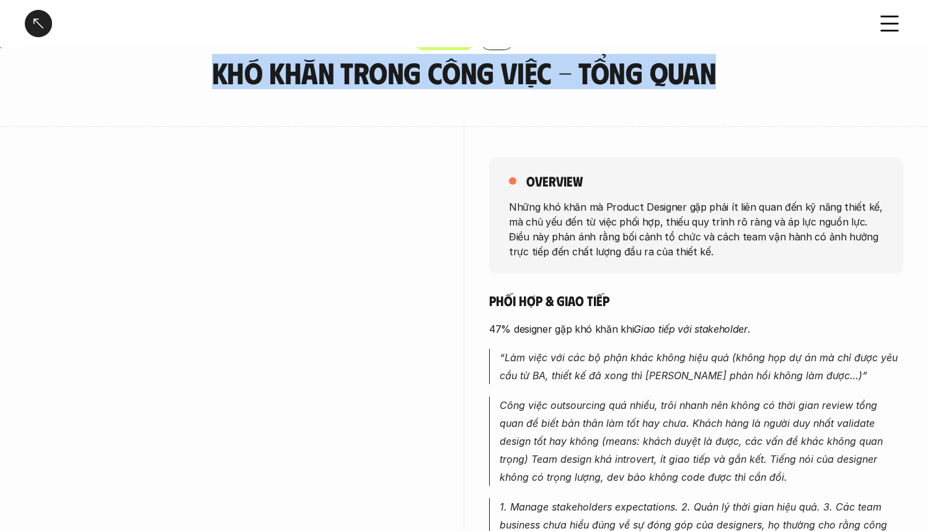
drag, startPoint x: 219, startPoint y: 81, endPoint x: 733, endPoint y: 92, distance: 514.2
copy h3 "Khó khăn trong công việc - Tổng quan"
drag, startPoint x: 207, startPoint y: 71, endPoint x: 716, endPoint y: 68, distance: 508.5
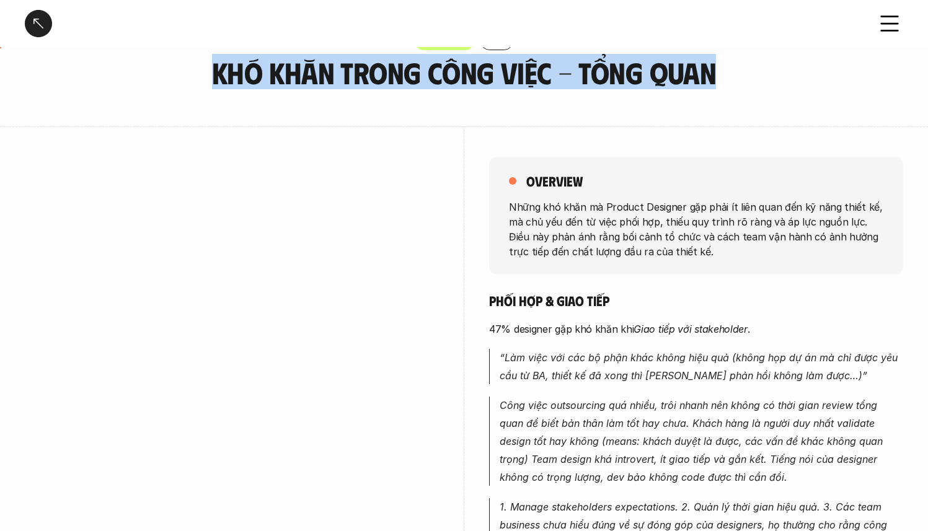
click at [716, 68] on h3 "Khó khăn trong công việc - Tổng quan" at bounding box center [464, 72] width 527 height 33
copy h3 "Khó khăn trong công việc - Tổng quan"
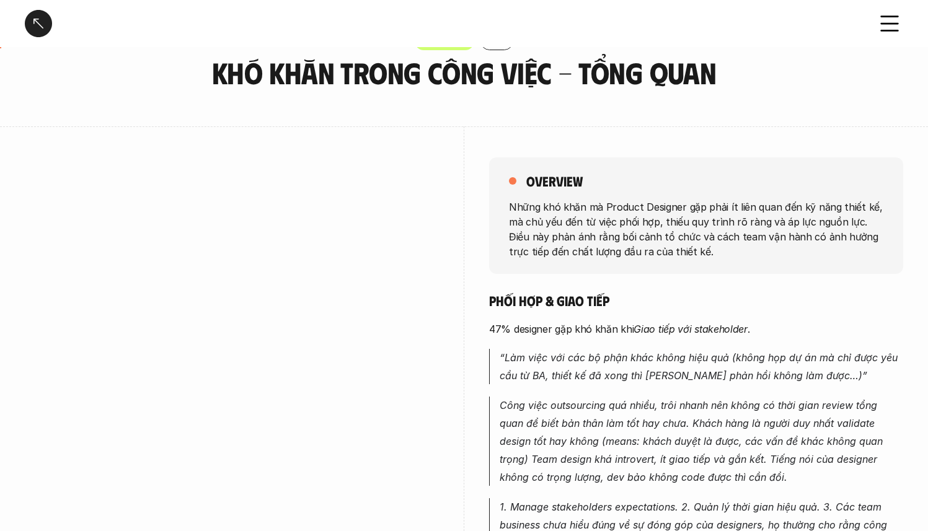
click at [587, 203] on p "Những khó khăn mà Product Designer gặp phải ít liên quan đến kỹ năng thiết kế, …" at bounding box center [696, 229] width 375 height 60
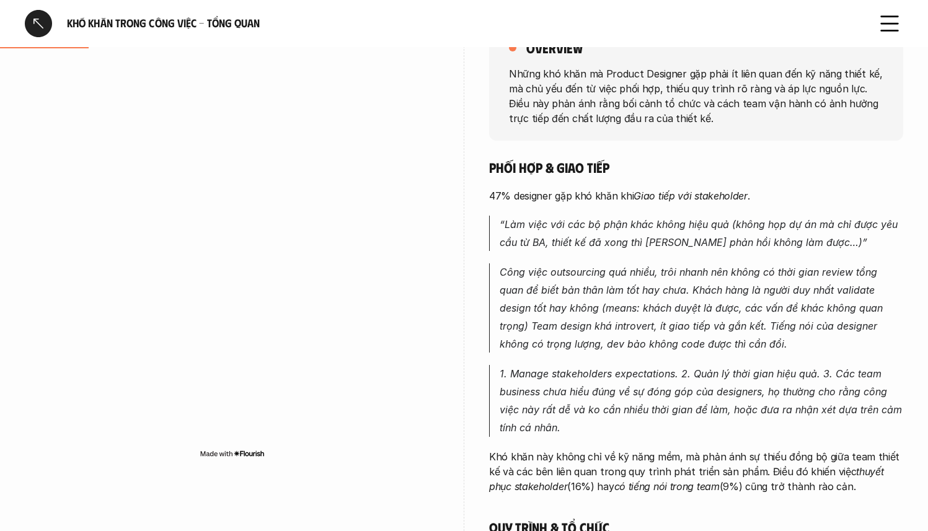
scroll to position [0, 0]
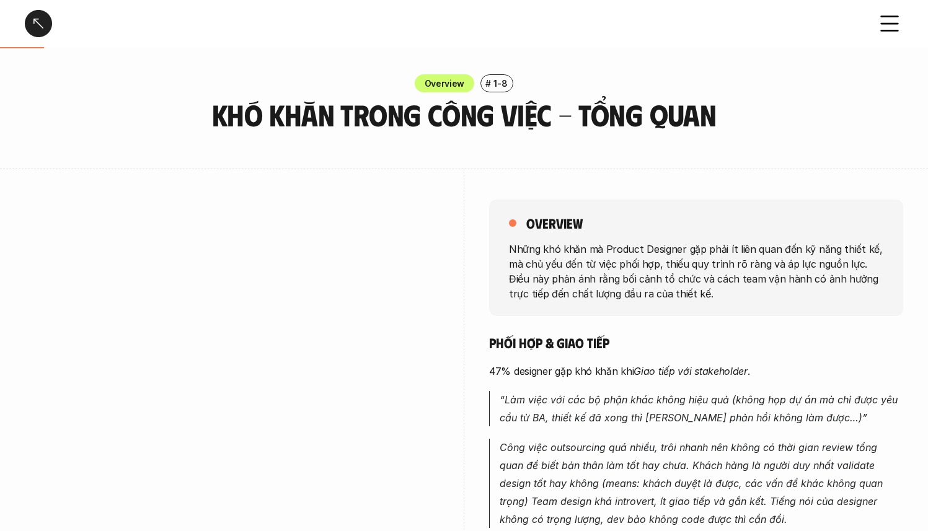
click at [341, 193] on div at bounding box center [232, 396] width 414 height 455
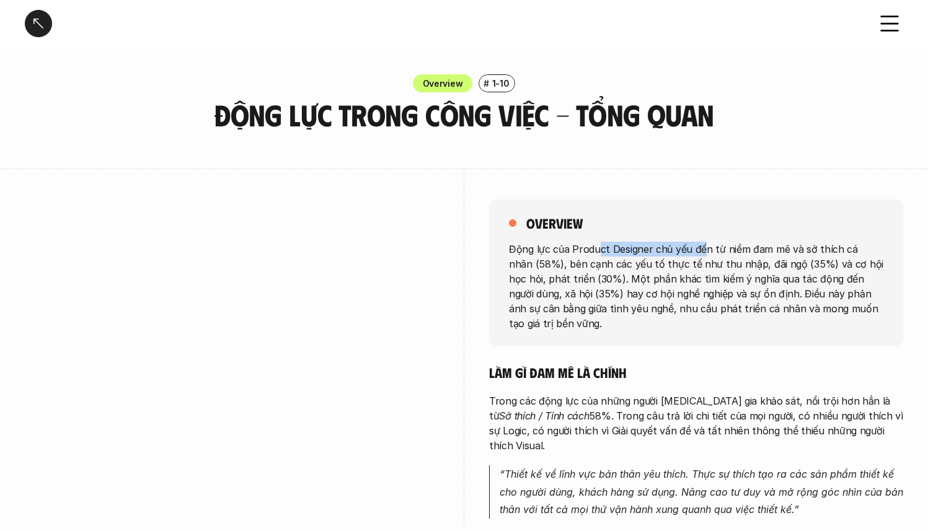
drag, startPoint x: 597, startPoint y: 244, endPoint x: 703, endPoint y: 246, distance: 106.1
click at [703, 246] on p "Động lực của Product Designer chủ yếu đến từ niềm đam mê và sở thích cá nhân (5…" at bounding box center [696, 285] width 375 height 89
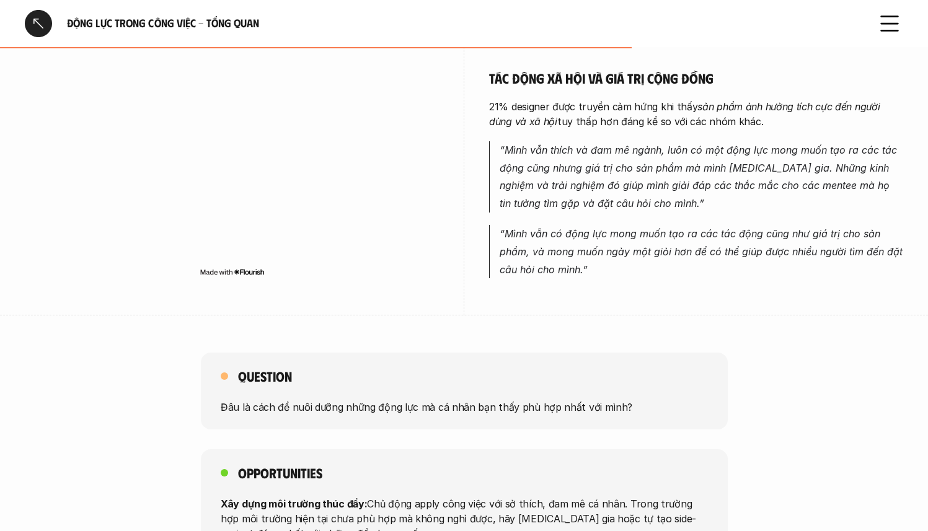
scroll to position [771, 0]
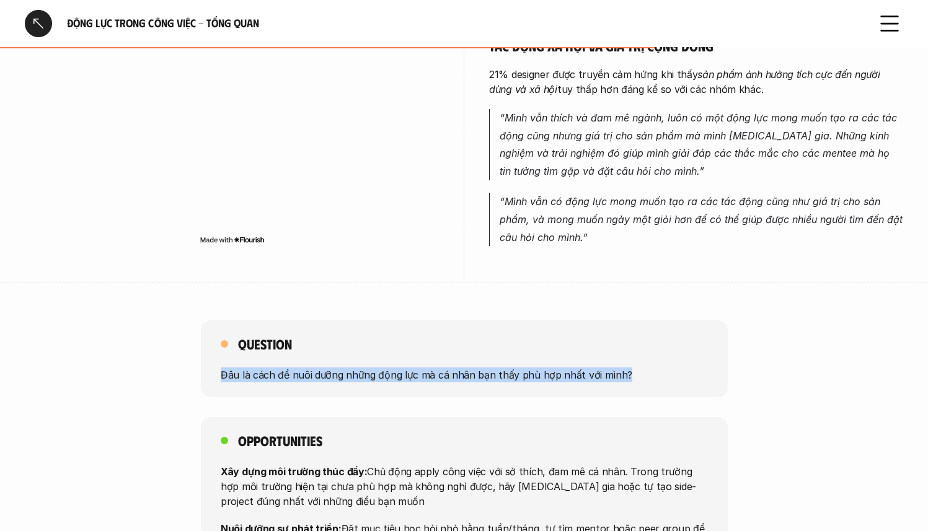
drag, startPoint x: 624, startPoint y: 344, endPoint x: 220, endPoint y: 335, distance: 404.4
click at [220, 335] on div "Question Đâu là cách để nuôi dưỡng những động lực mà cá nhân bạn thấy phù hợp n…" at bounding box center [464, 359] width 527 height 77
copy p "Đâu là cách để nuôi dưỡng những động lực mà cá nhân bạn thấy phù hợp nhất với m…"
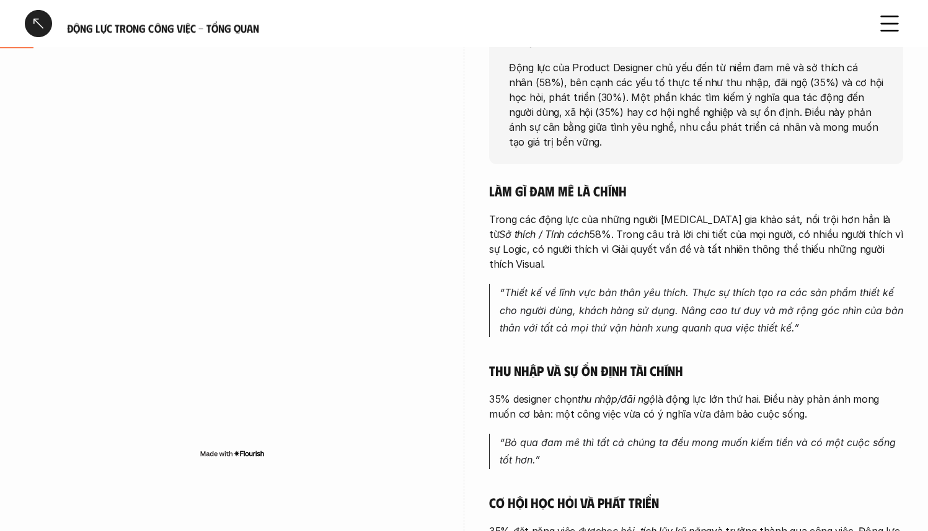
scroll to position [0, 0]
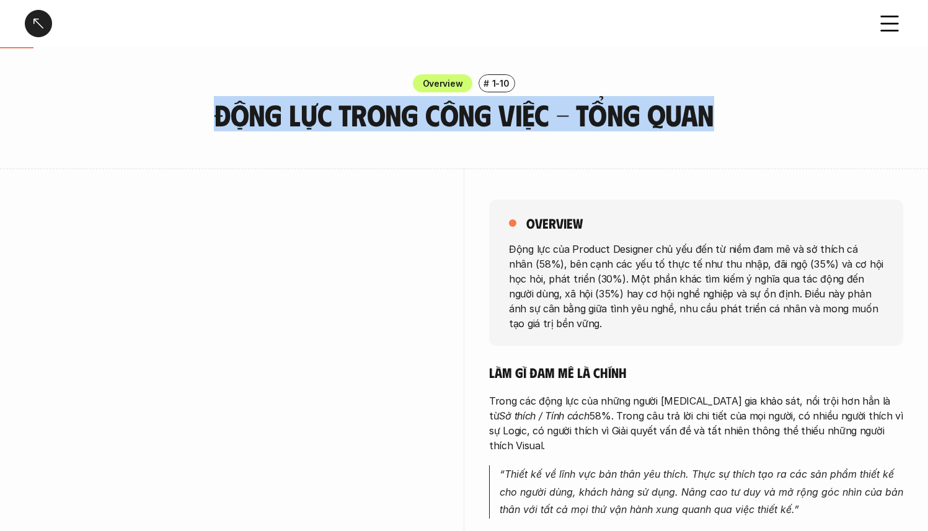
drag, startPoint x: 217, startPoint y: 118, endPoint x: 672, endPoint y: 138, distance: 454.9
copy h3 "Động lực trong công việc - Tổng quan"
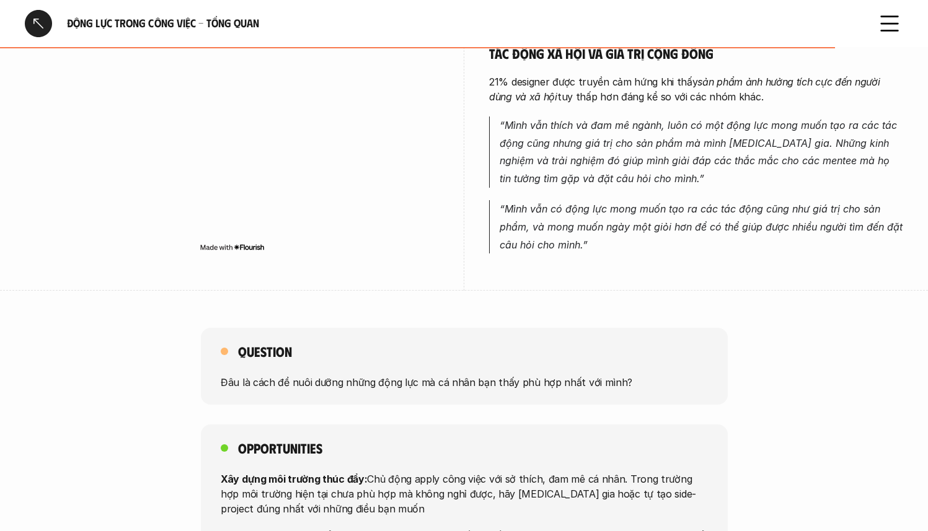
scroll to position [962, 0]
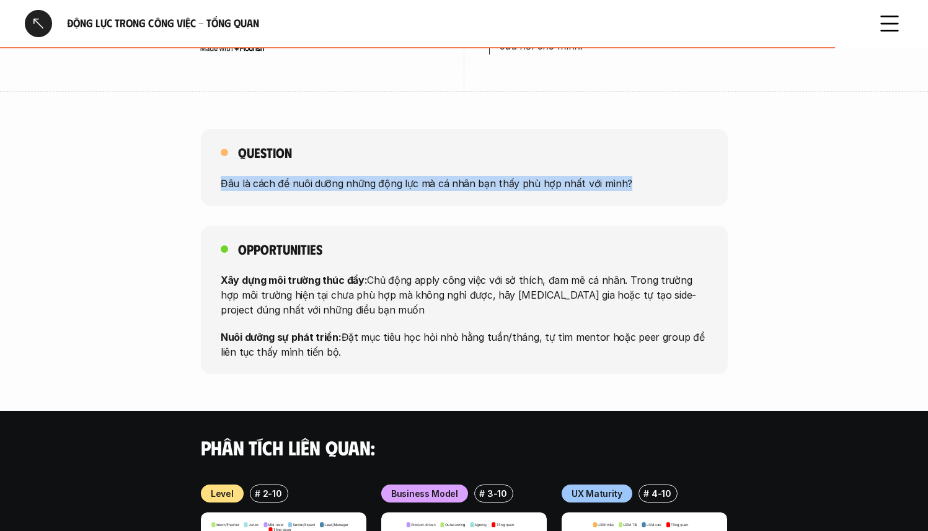
drag, startPoint x: 592, startPoint y: 153, endPoint x: 249, endPoint y: 146, distance: 343.6
click at [249, 176] on p "Đâu là cách để nuôi dưỡng những động lực mà cá nhân bạn thấy phù hợp nhất với m…" at bounding box center [464, 183] width 487 height 15
copy p "Đâu là cách để nuôi dưỡng những động lực mà cá nhân bạn thấy phù hợp nhất với m…"
drag, startPoint x: 219, startPoint y: 247, endPoint x: 365, endPoint y: 335, distance: 170.3
click at [365, 335] on div "Opportunities Xây dựng môi trường thúc đẩy: Chủ động apply công việc với sở thí…" at bounding box center [464, 300] width 527 height 149
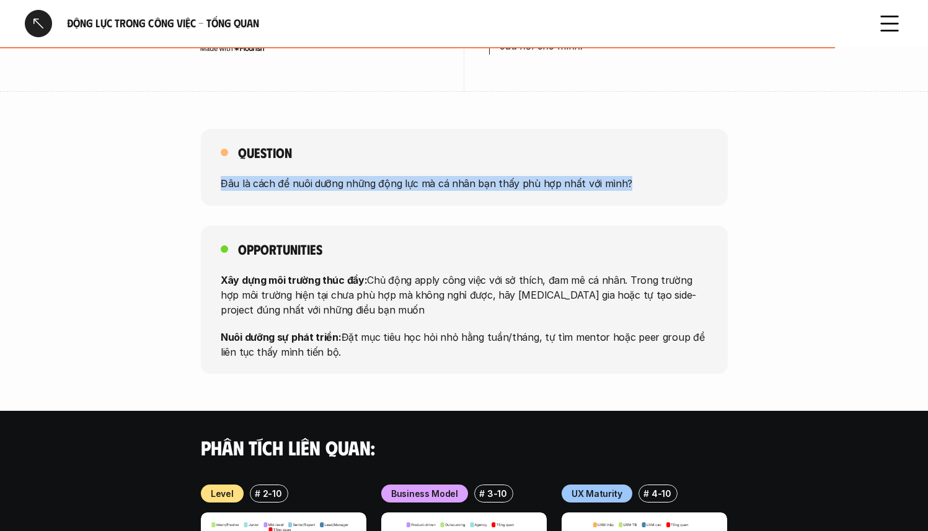
copy div "Xây dựng môi trường thúc đẩy: Chủ động apply công việc với sở thích, đam mê cá …"
click at [530, 272] on p "Xây dựng môi trường thúc đẩy: Chủ động apply công việc với sở thích, đam mê cá …" at bounding box center [464, 294] width 487 height 45
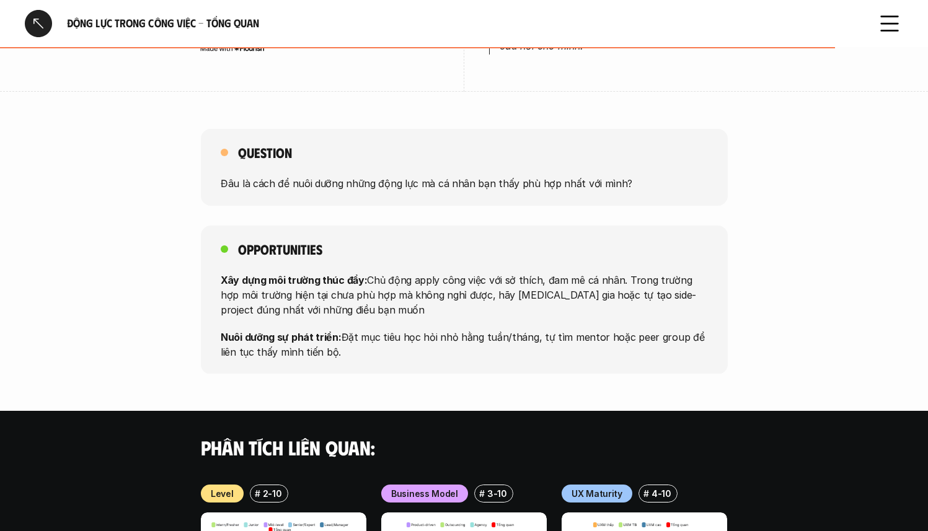
scroll to position [1169, 0]
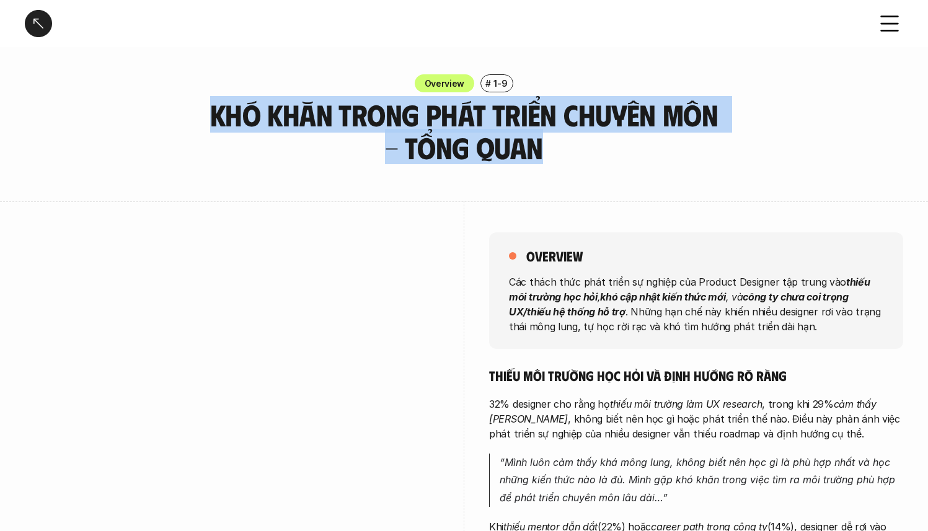
drag, startPoint x: 210, startPoint y: 122, endPoint x: 535, endPoint y: 162, distance: 327.4
click at [535, 162] on h3 "Khó khăn trong phát triển chuyên môn - Tổng quan" at bounding box center [464, 132] width 527 height 66
copy h3 "Khó khăn trong phát triển chuyên môn - Tổng quan"
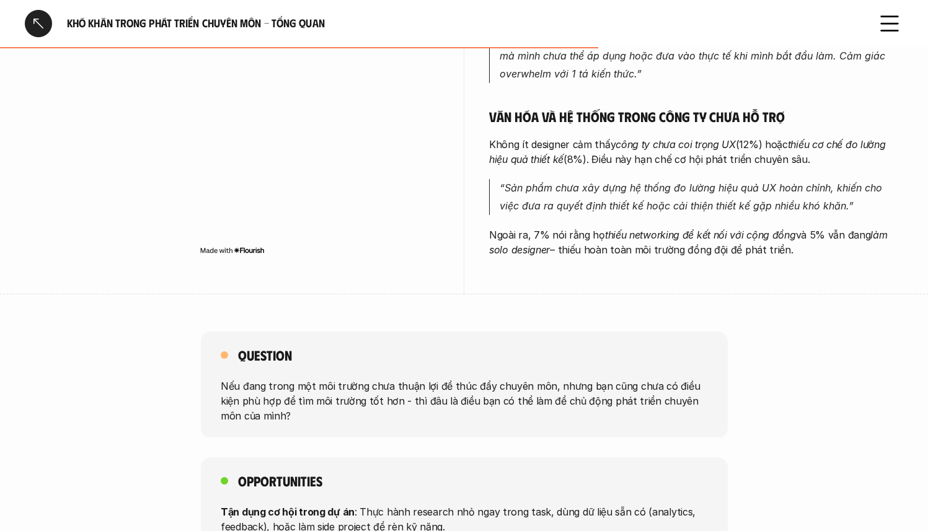
scroll to position [664, 0]
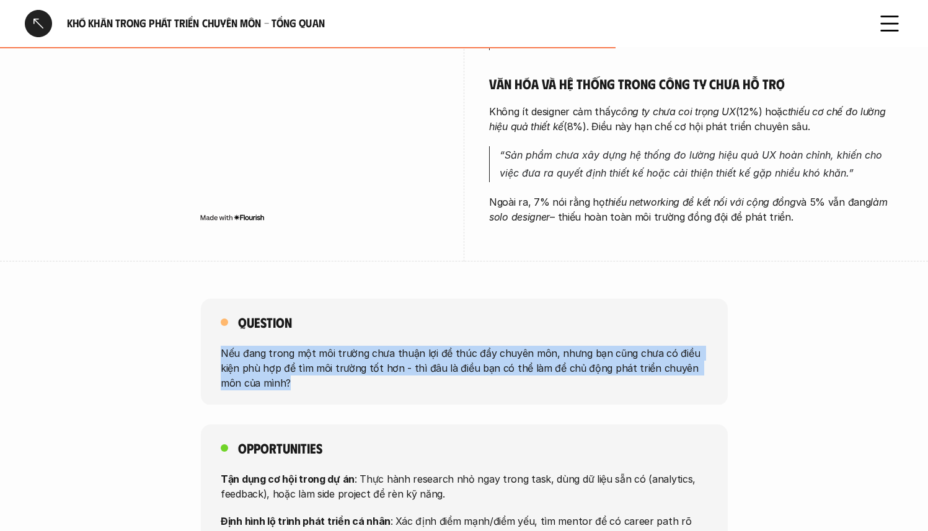
drag, startPoint x: 247, startPoint y: 374, endPoint x: 221, endPoint y: 351, distance: 35.2
click at [221, 351] on p "Nếu đang trong một môi trường chưa thuận lợi để thúc đẩy chuyên môn, nhưng bạn …" at bounding box center [464, 367] width 487 height 45
copy p "Nếu đang trong một môi trường chưa thuận lợi để thúc đẩy chuyên môn, nhưng bạn …"
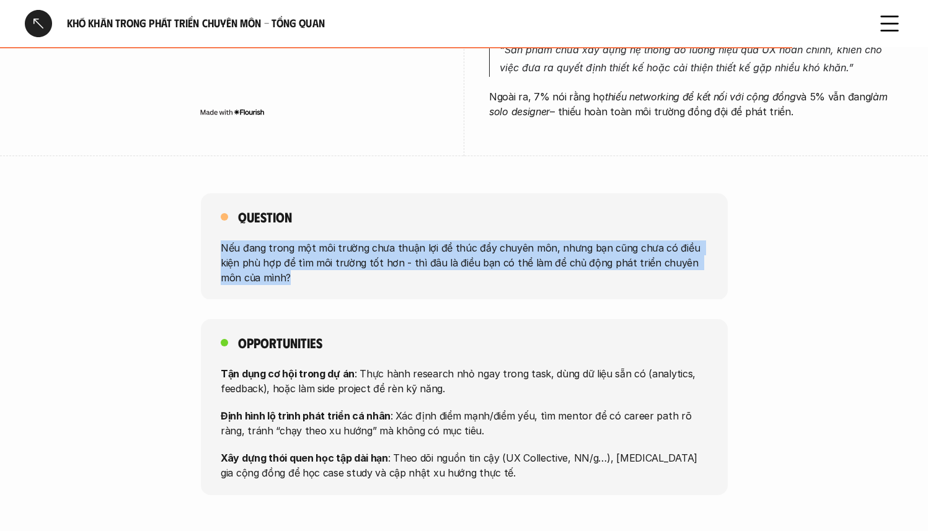
scroll to position [833, 0]
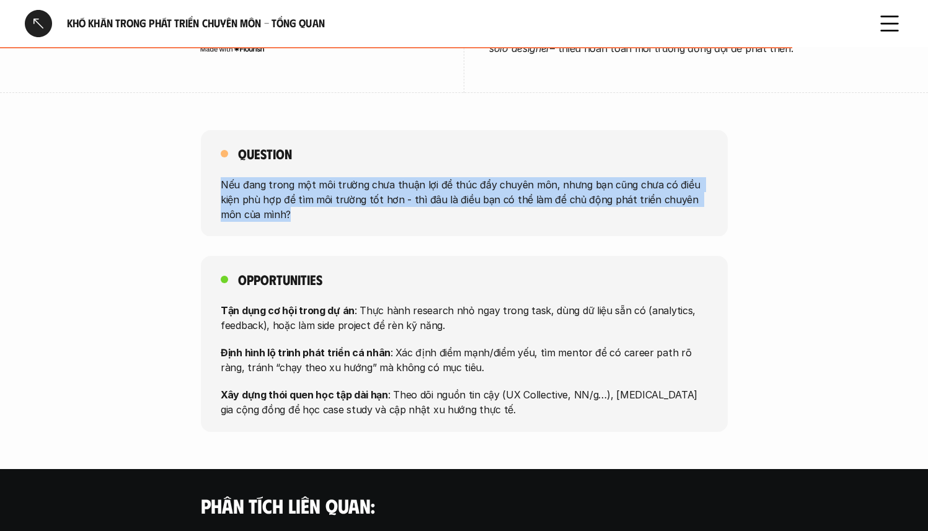
click at [313, 219] on p "Nếu đang trong một môi trường chưa thuận lợi để thúc đẩy chuyên môn, nhưng bạn …" at bounding box center [464, 199] width 487 height 45
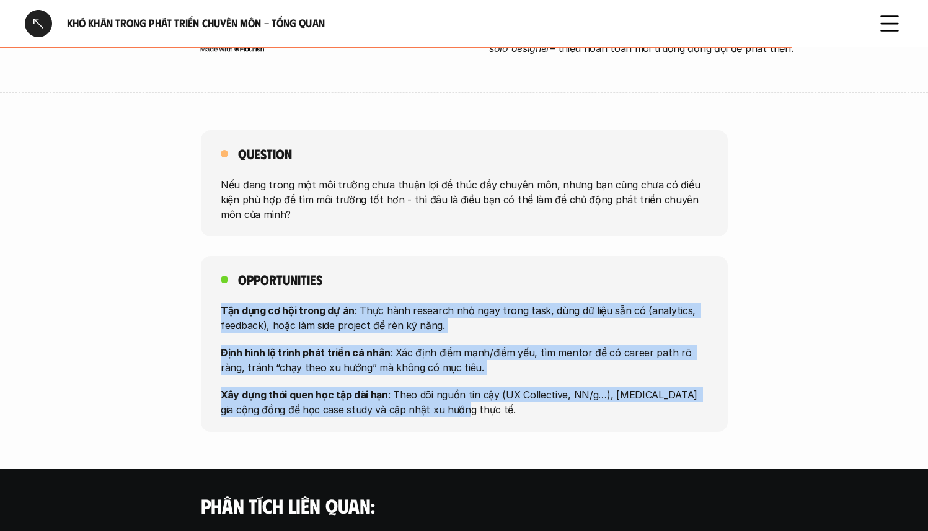
drag, startPoint x: 446, startPoint y: 409, endPoint x: 216, endPoint y: 308, distance: 251.0
click at [216, 308] on div "Opportunities Tận dụng cơ hội trong dự án : Thực hành research nhỏ ngay trong t…" at bounding box center [464, 344] width 527 height 176
copy div "Tận dụng cơ hội trong dự án : Thực hành research nhỏ ngay trong task, dùng dữ l…"
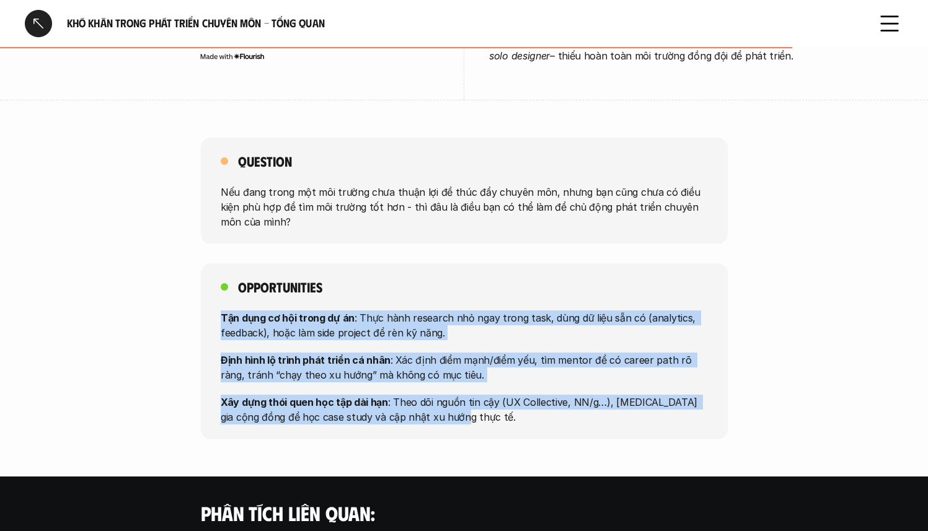
scroll to position [926, 0]
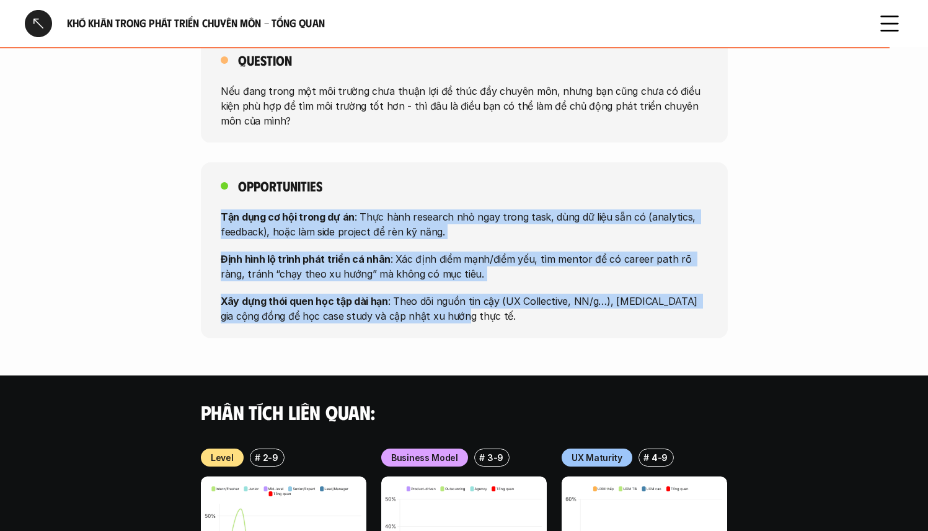
click at [480, 267] on p "Định hình lộ trình phát triển cá nhân : Xác định điểm mạnh/điểm yếu, tìm mentor…" at bounding box center [464, 267] width 487 height 30
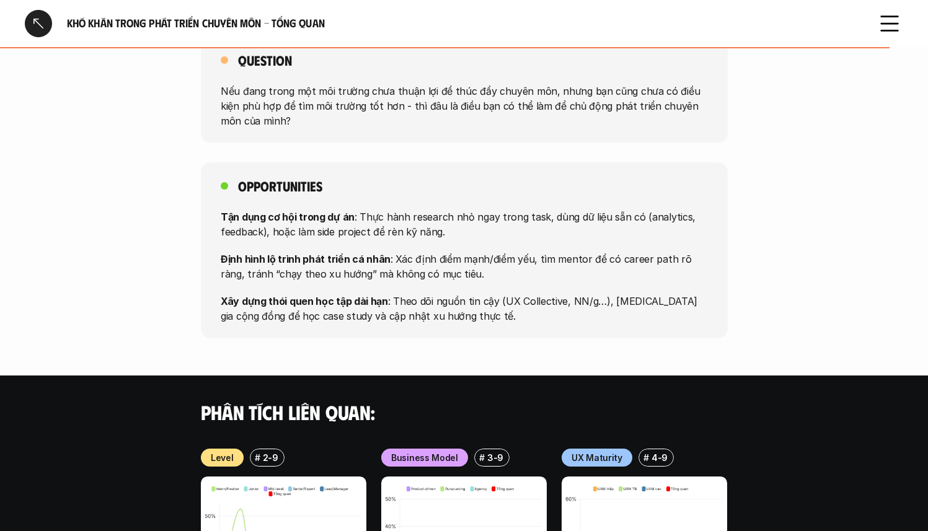
scroll to position [1143, 0]
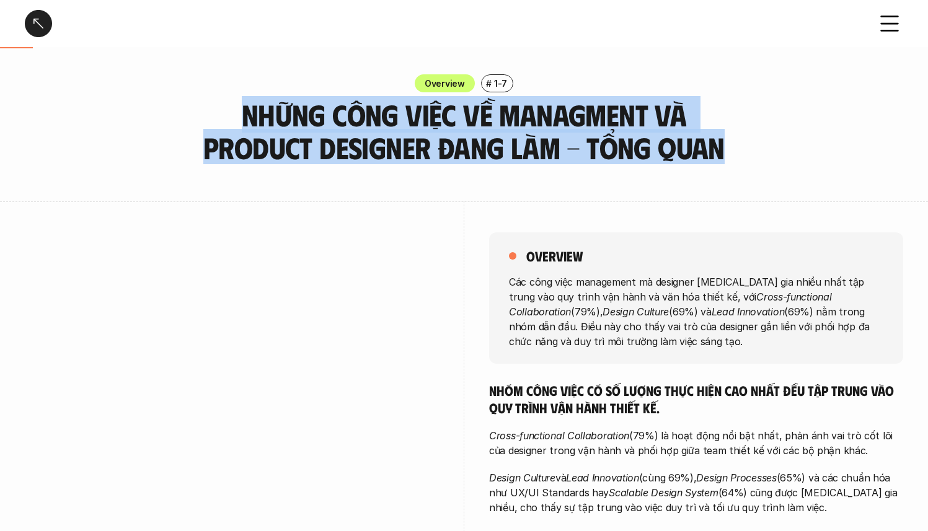
drag, startPoint x: 248, startPoint y: 114, endPoint x: 758, endPoint y: 153, distance: 511.8
click at [758, 153] on div "Overview # 1-7 Những công việc về Managment và Product Designer đang làm - Tổng…" at bounding box center [464, 119] width 928 height 90
copy h3 "Những công việc về Managment và Product Designer đang làm - Tổng quan"
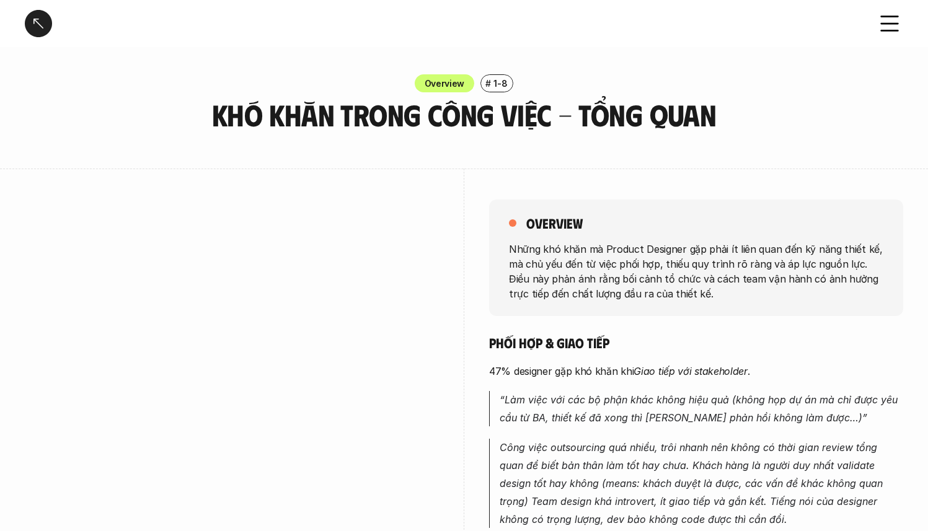
click at [32, 24] on div at bounding box center [38, 23] width 27 height 27
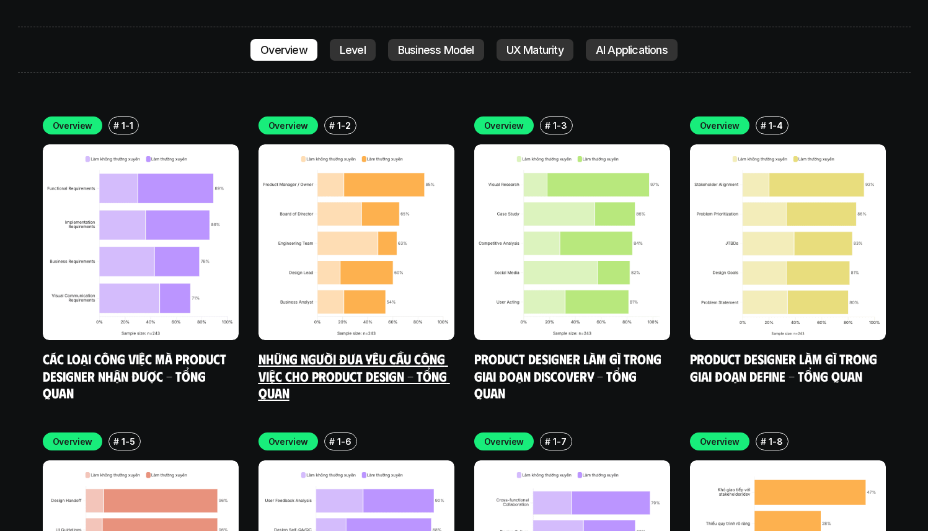
scroll to position [4585, 0]
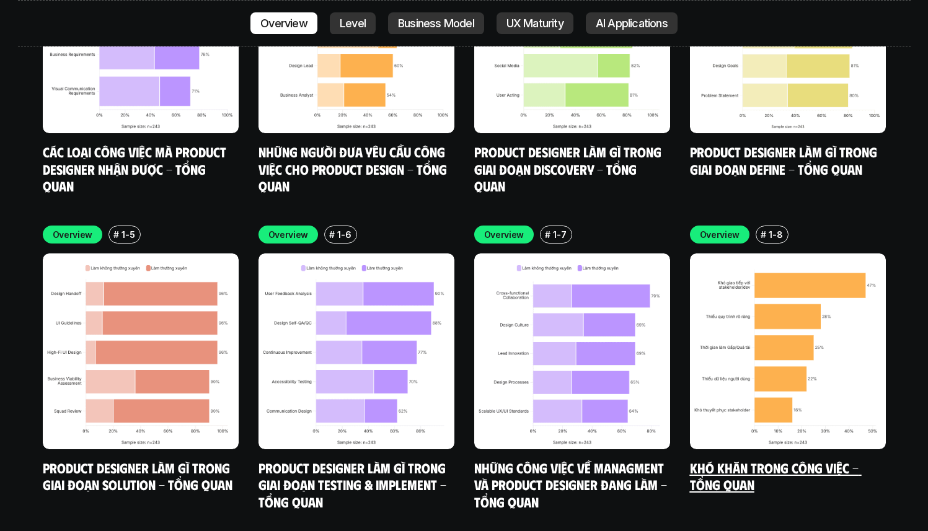
click at [806, 254] on img at bounding box center [788, 352] width 196 height 196
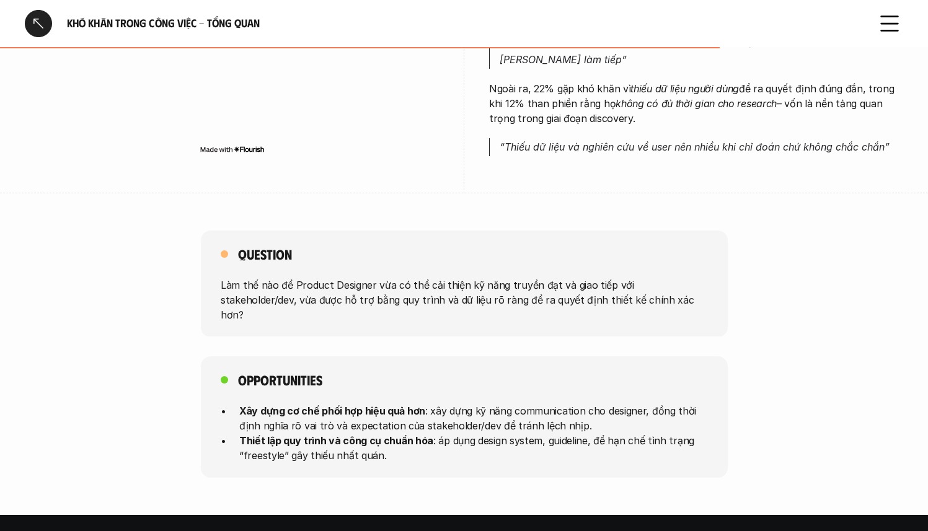
scroll to position [912, 0]
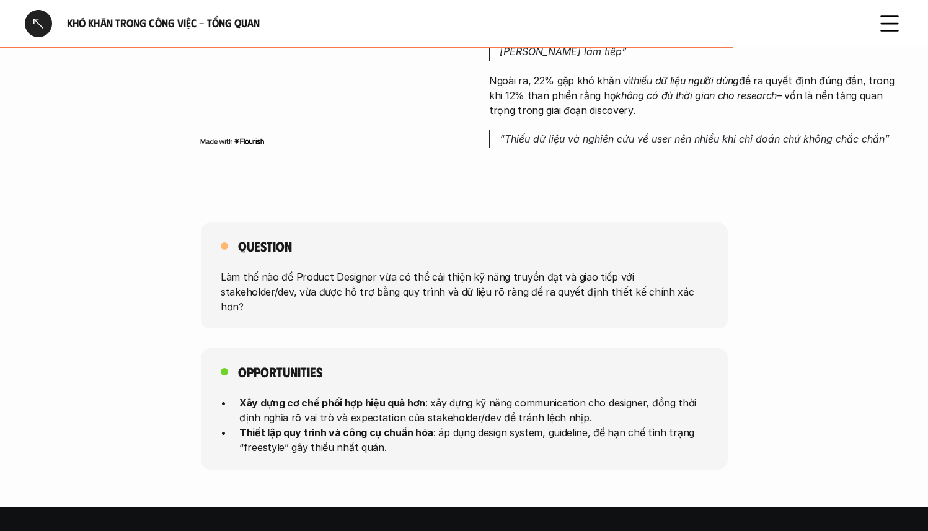
drag, startPoint x: 627, startPoint y: 293, endPoint x: 216, endPoint y: 280, distance: 410.7
click at [216, 280] on div "Question Làm thế nào để Product Designer vừa có thể cải thiện kỹ năng truyền đạ…" at bounding box center [464, 276] width 527 height 107
copy p "Làm thế nào để Product Designer vừa có thể cải thiện kỹ năng truyền đạt và giao…"
click at [295, 285] on p "Làm thế nào để Product Designer vừa có thể cải thiện kỹ năng truyền đạt và giao…" at bounding box center [464, 291] width 487 height 45
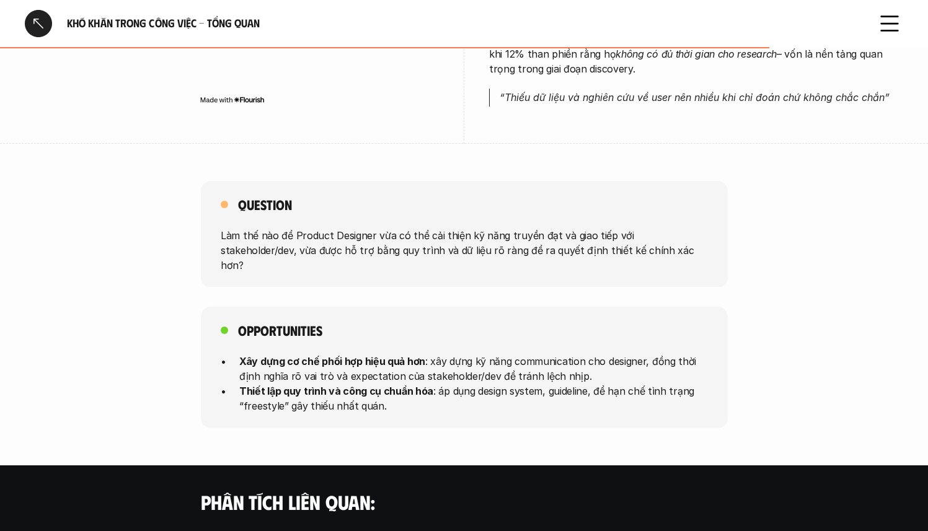
drag, startPoint x: 390, startPoint y: 384, endPoint x: 241, endPoint y: 351, distance: 153.1
click at [241, 354] on ul "Xây dựng cơ chế phối hợp hiệu quả hơn : xây dựng kỹ năng communication cho desi…" at bounding box center [464, 384] width 487 height 60
copy ul "Xây dựng cơ chế phối hợp hiệu quả hơn : xây dựng kỹ năng communication cho desi…"
